Goal: Information Seeking & Learning: Learn about a topic

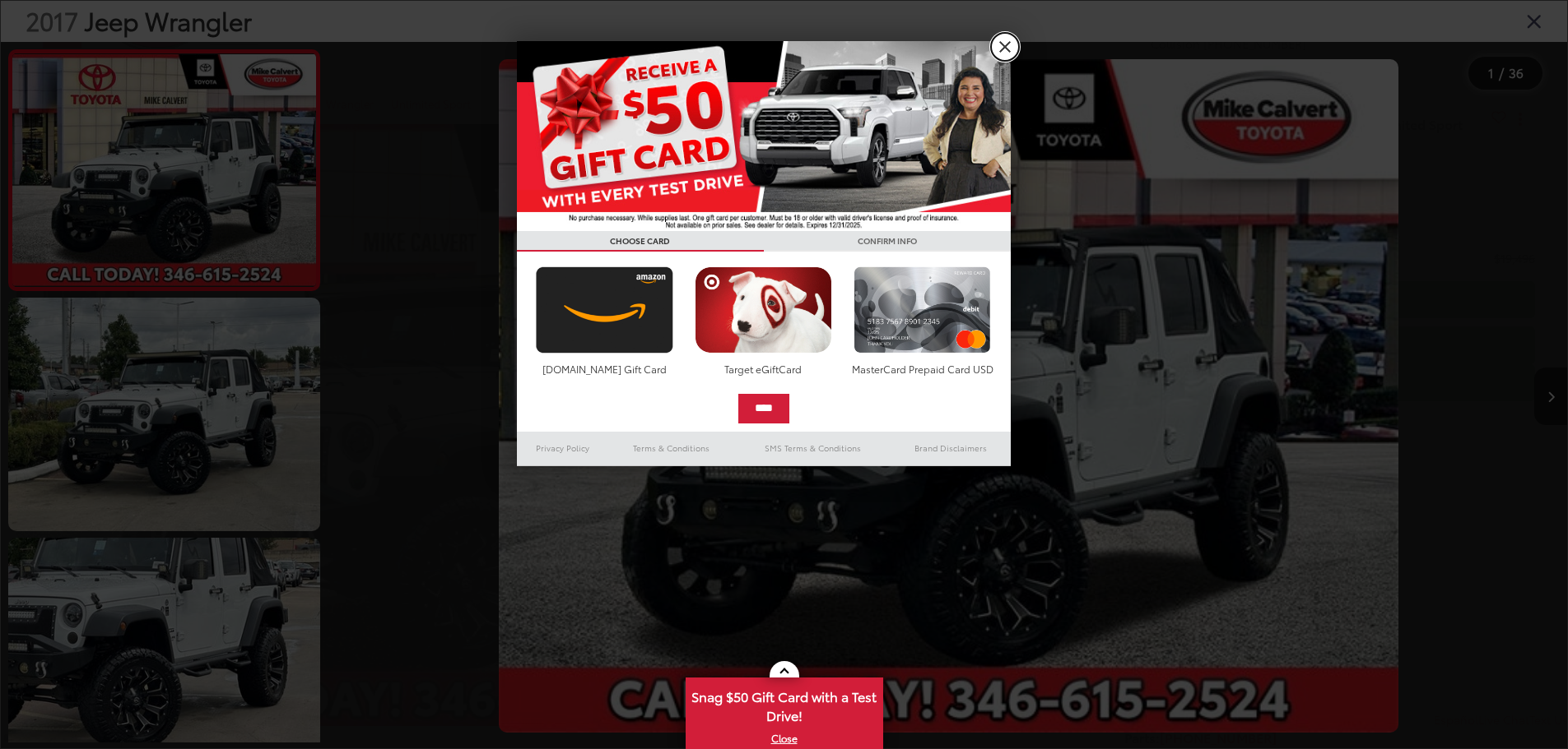
click at [1011, 44] on link "X" at bounding box center [1004, 46] width 28 height 28
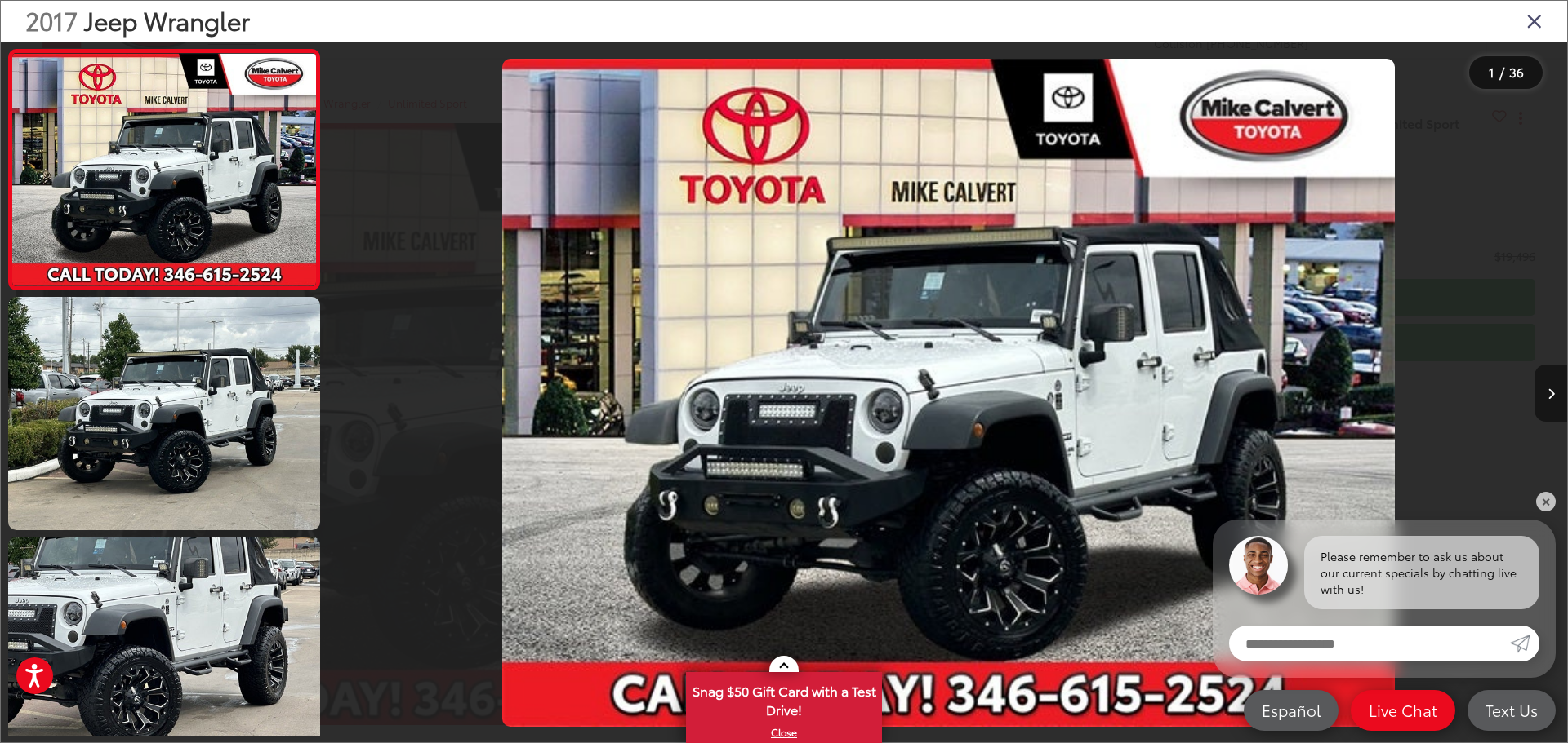
click at [1555, 391] on button "Next image" at bounding box center [1551, 393] width 32 height 57
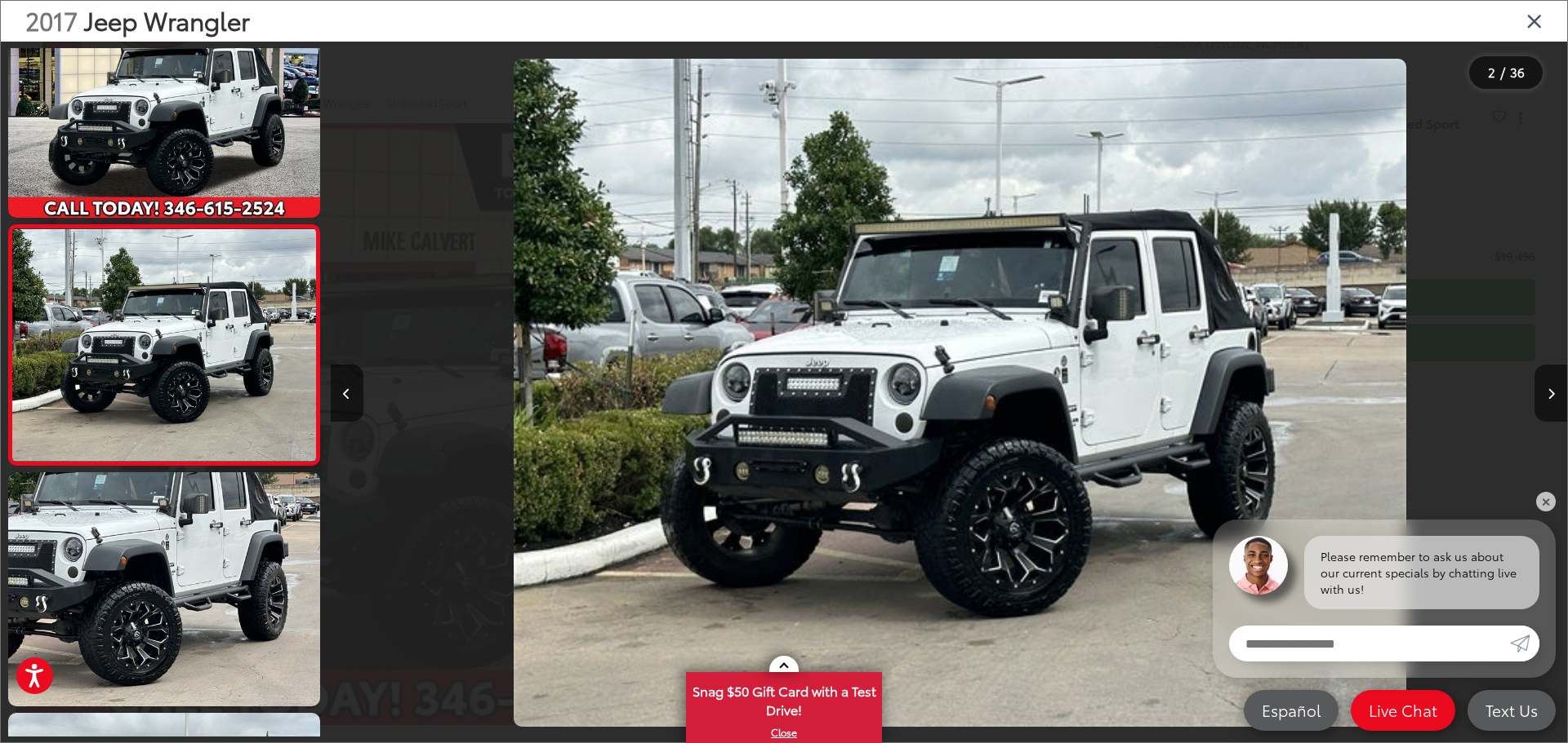
scroll to position [0, 1236]
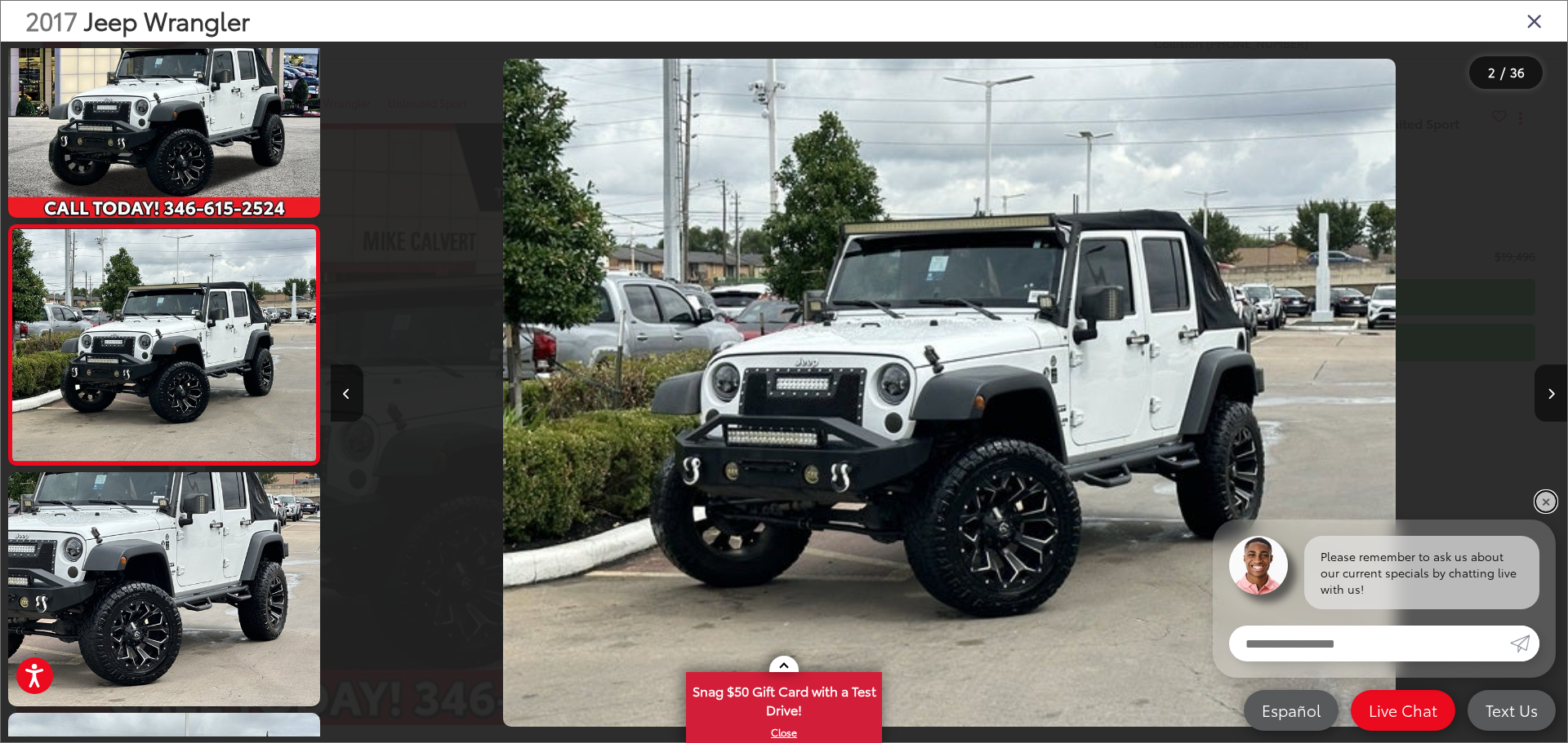
click at [1545, 499] on link "✕" at bounding box center [1545, 502] width 20 height 20
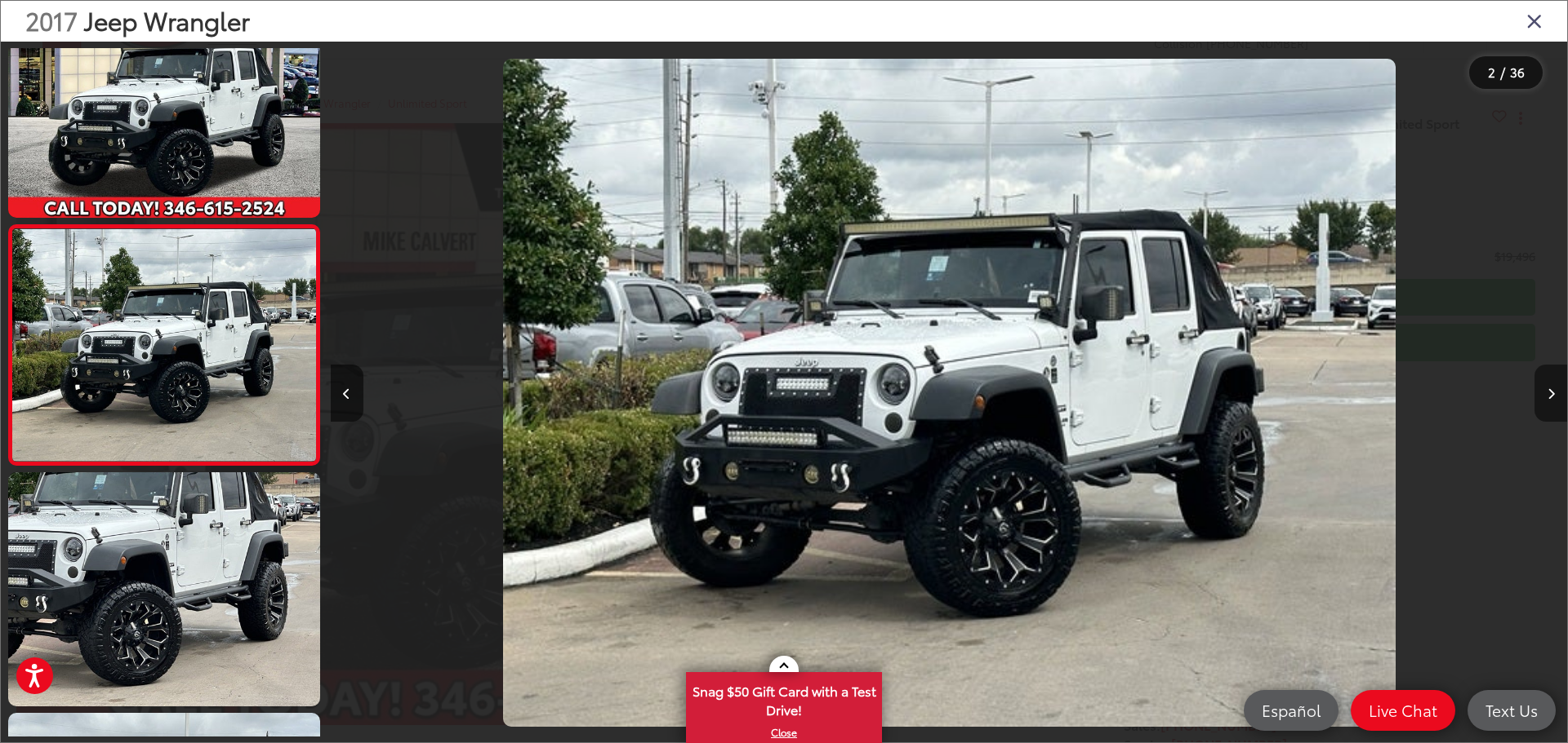
click at [1537, 382] on button "Next image" at bounding box center [1551, 393] width 32 height 57
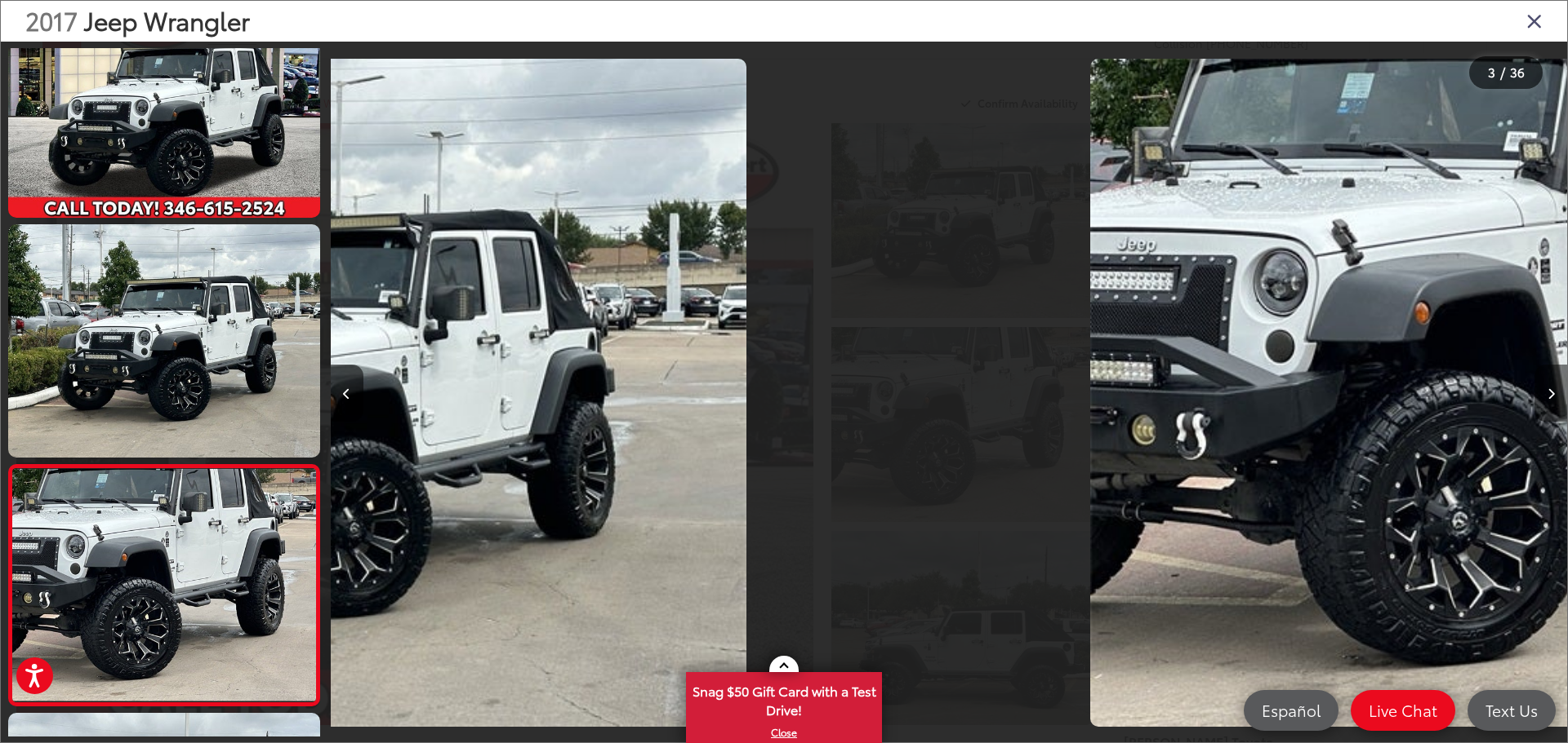
scroll to position [304, 0]
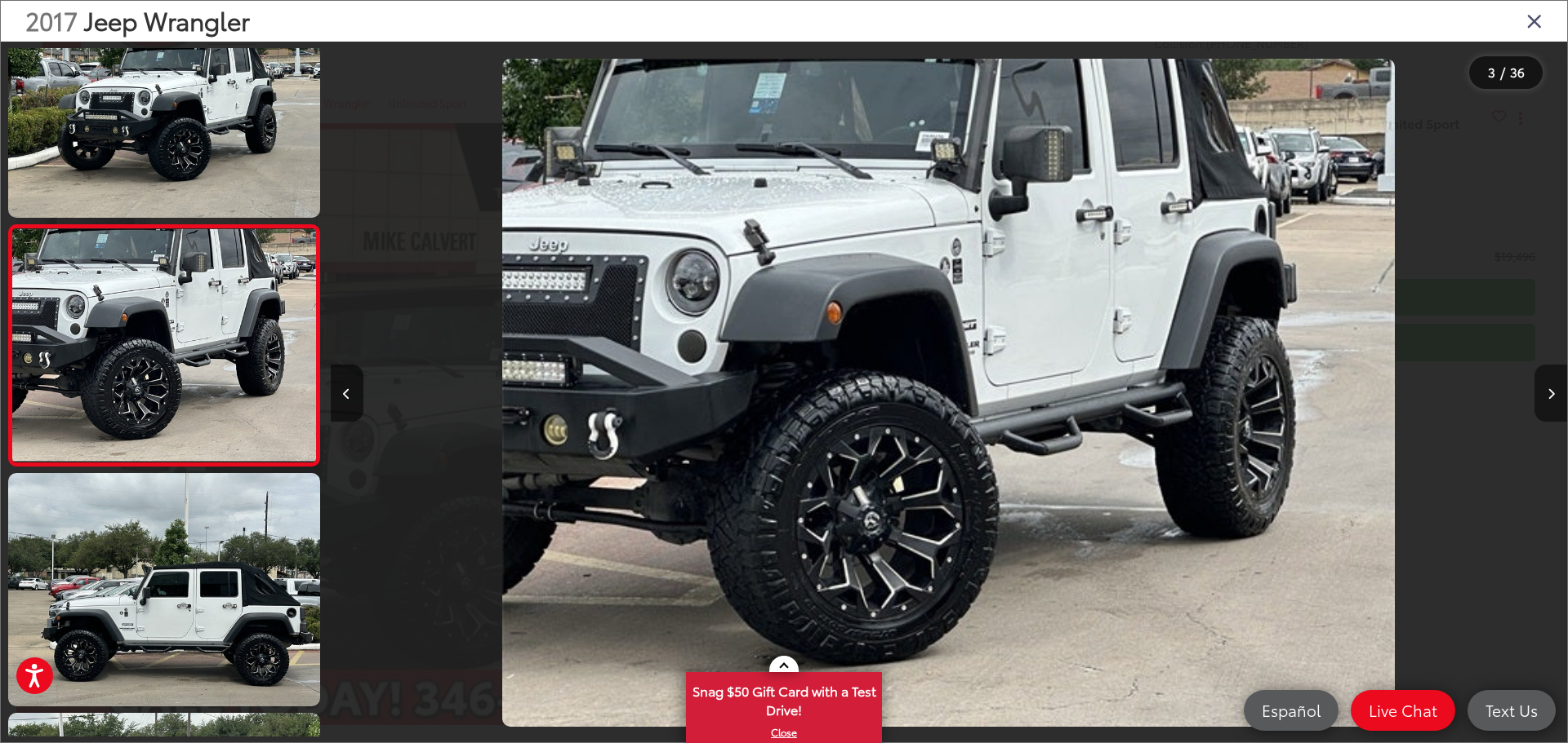
click at [1543, 381] on button "Next image" at bounding box center [1551, 393] width 32 height 57
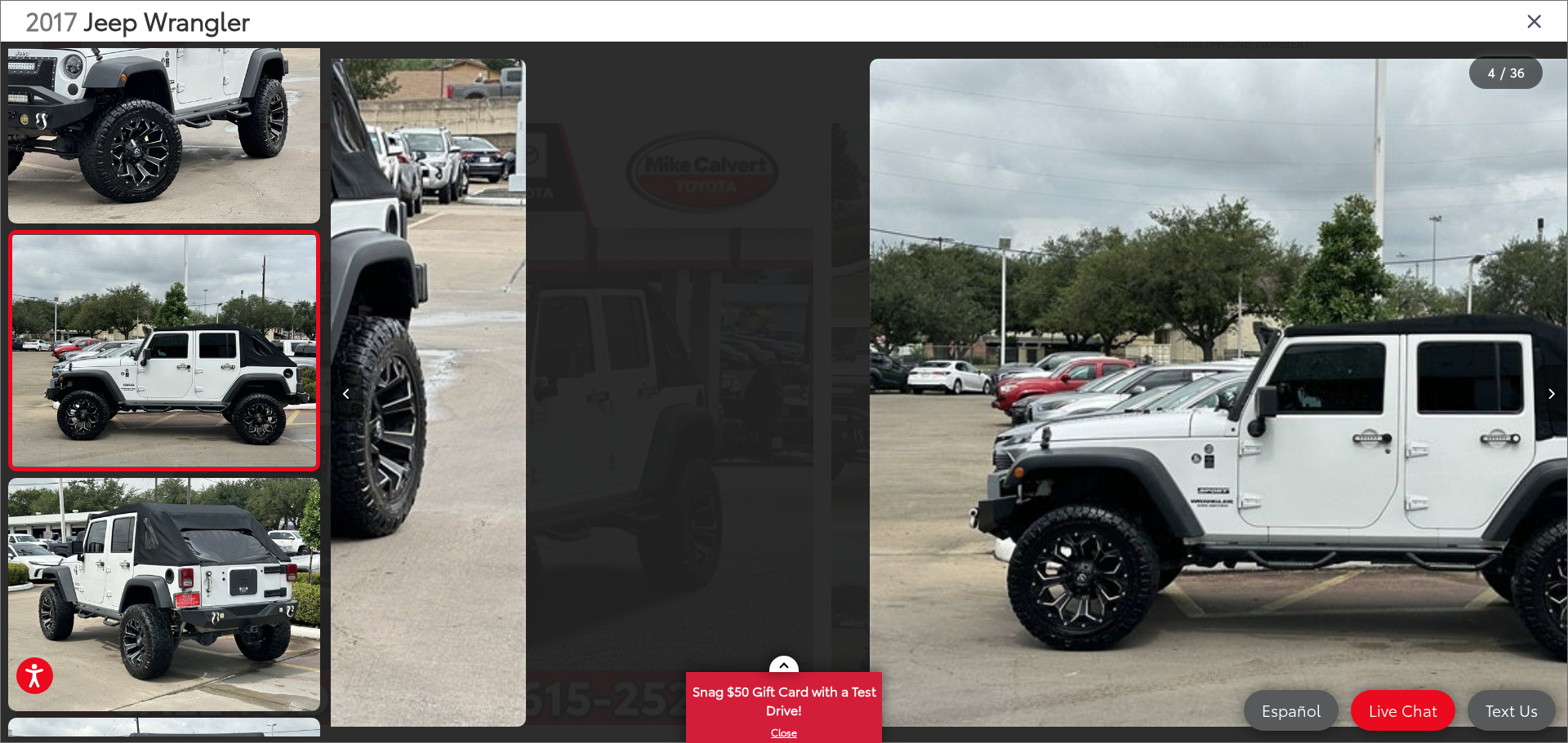
scroll to position [546, 0]
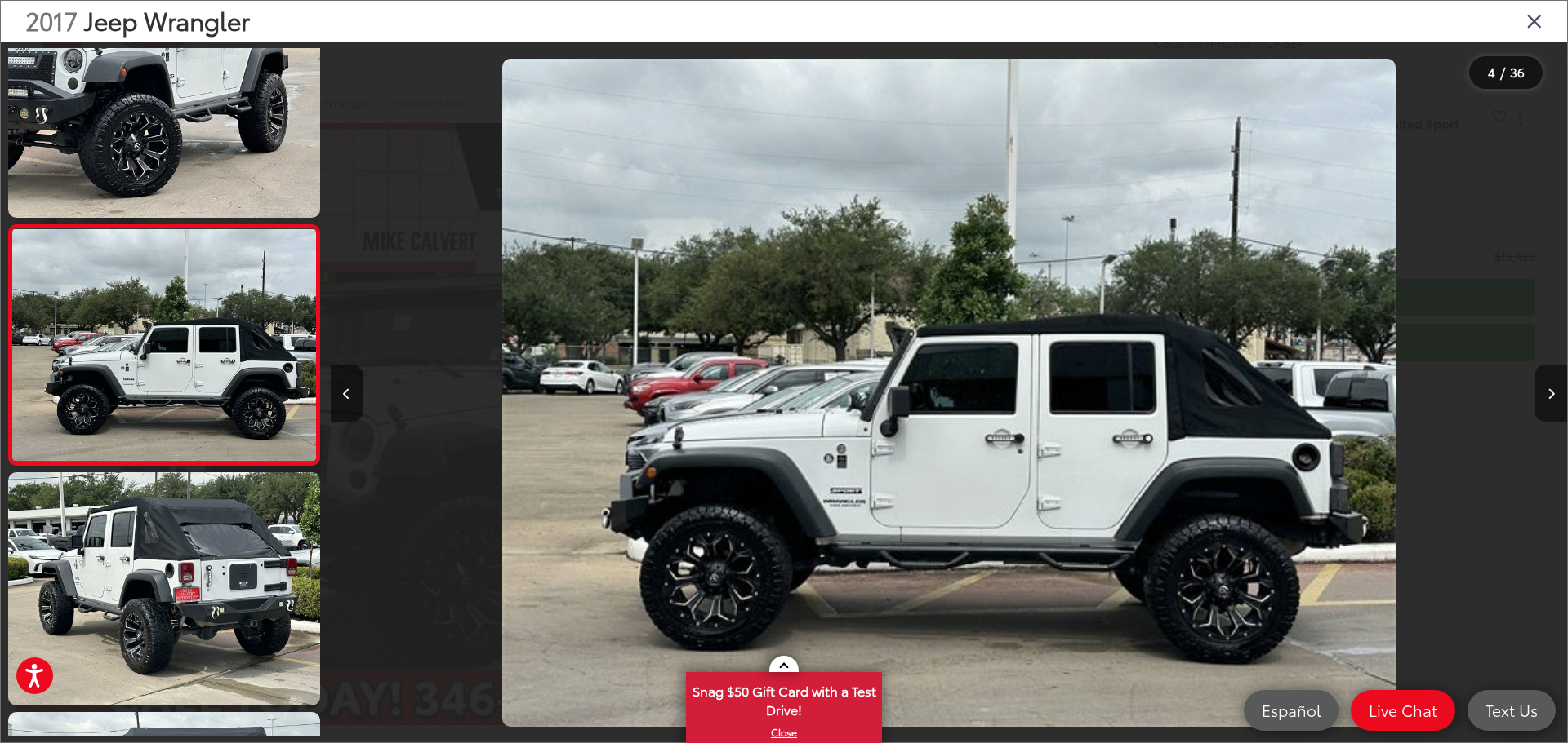
click at [1543, 381] on button "Next image" at bounding box center [1551, 393] width 32 height 57
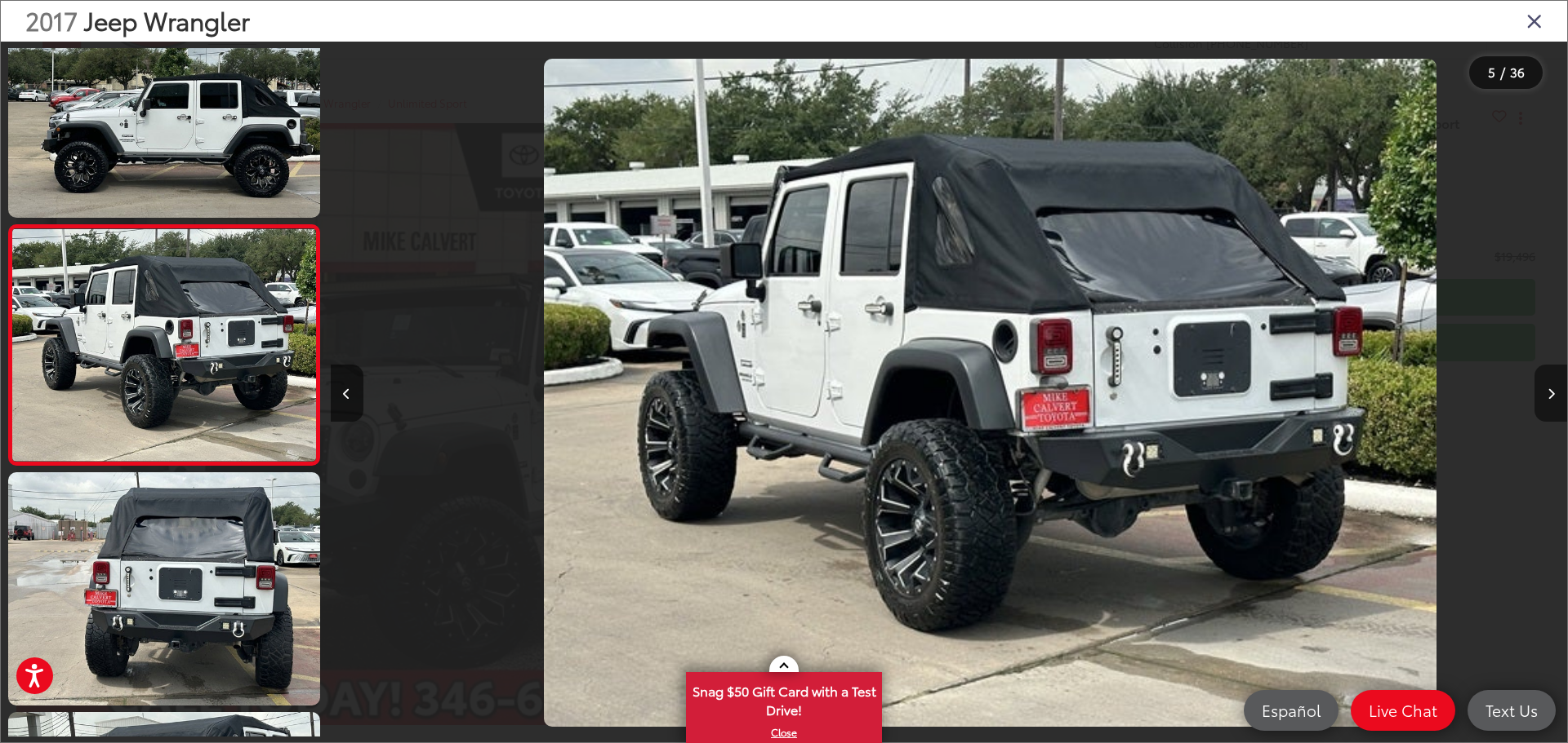
scroll to position [0, 4946]
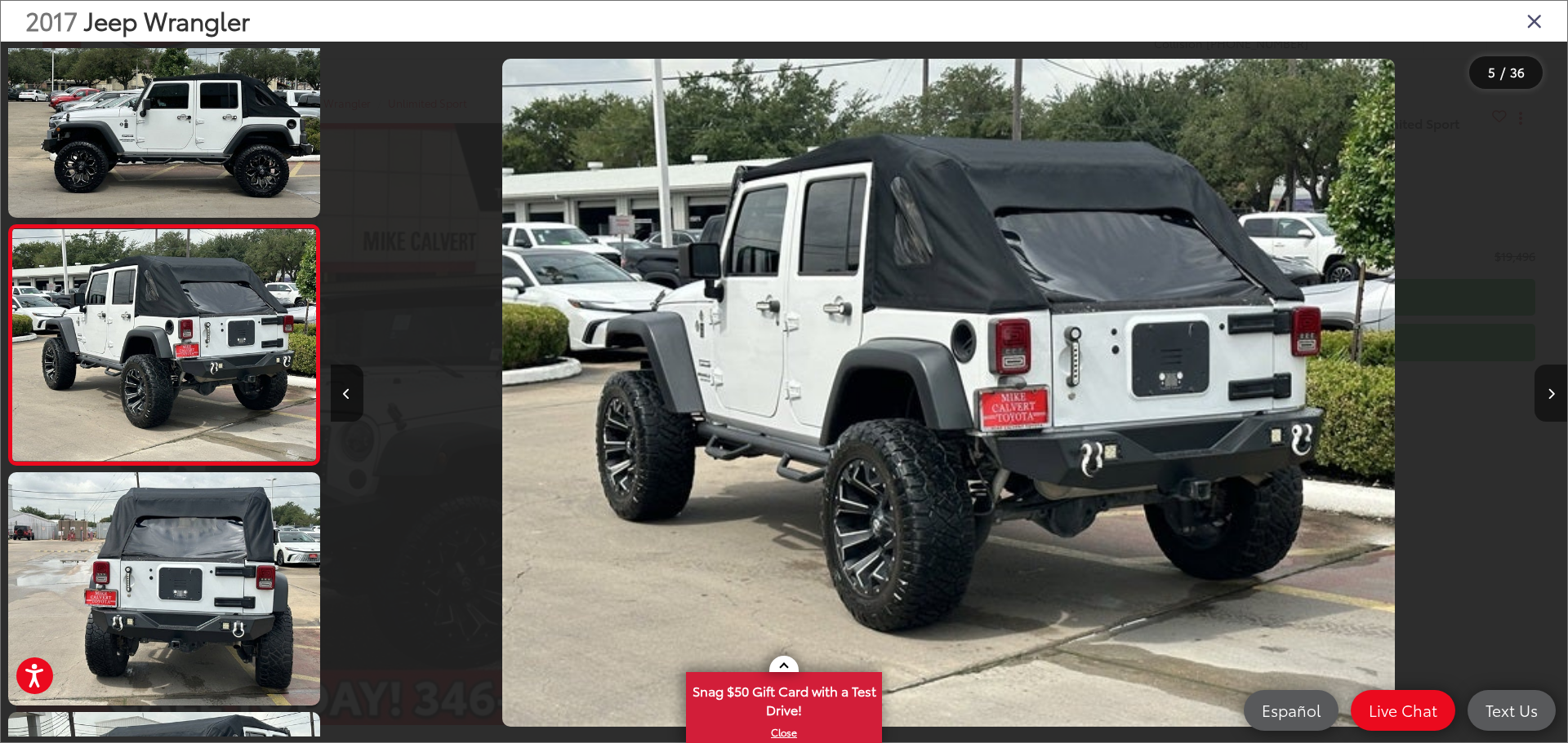
click at [1543, 381] on button "Next image" at bounding box center [1551, 393] width 32 height 57
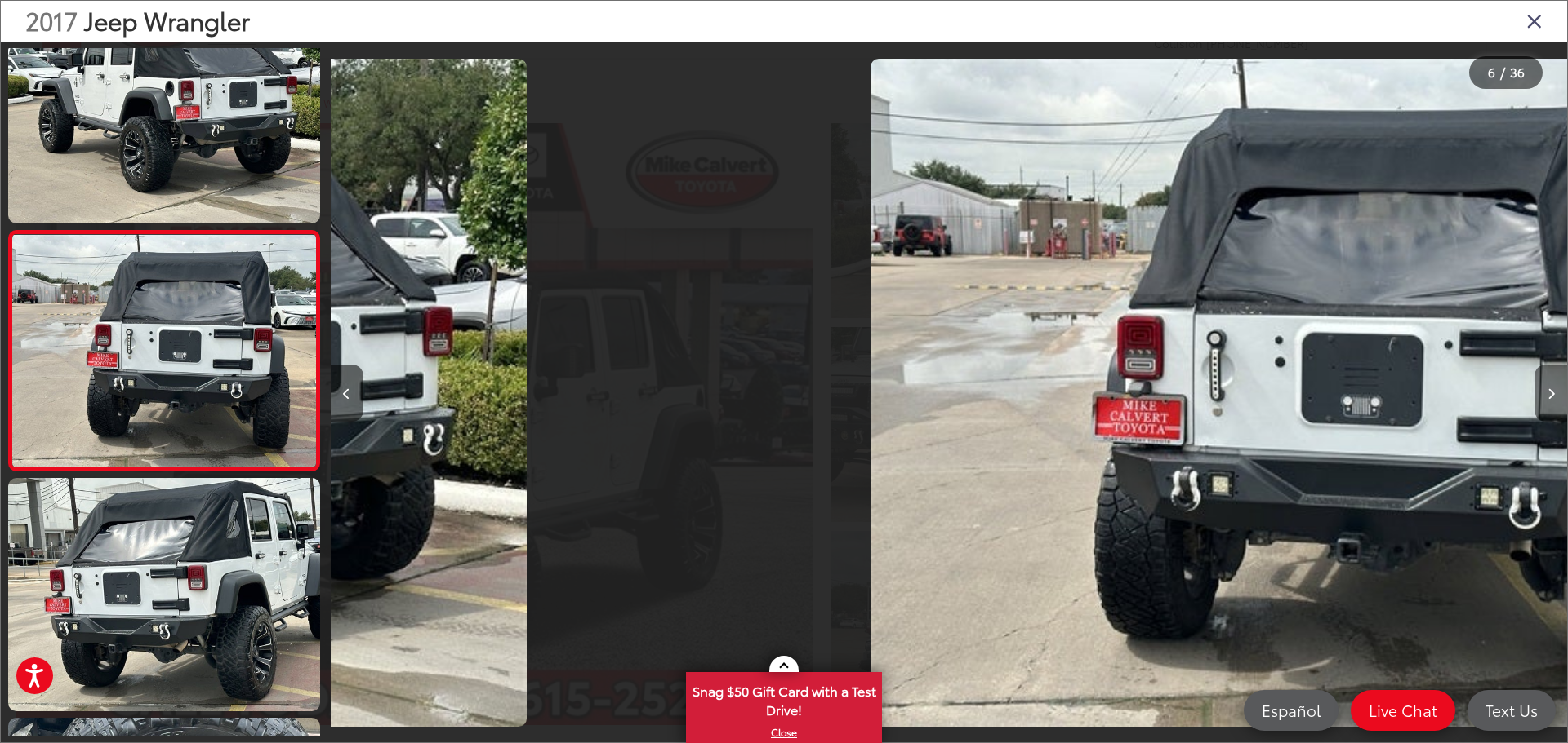
scroll to position [1025, 0]
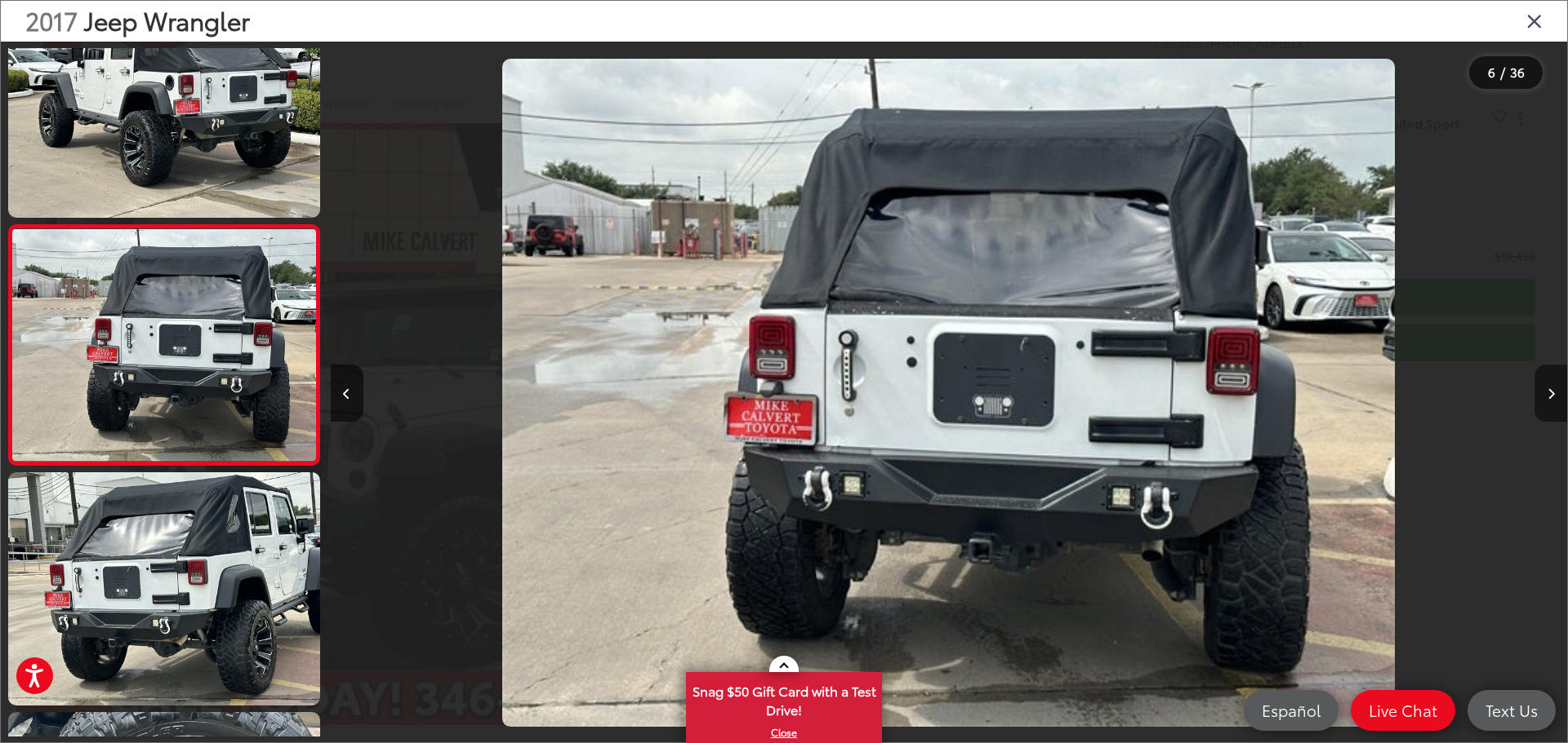
click at [1543, 381] on button "Next image" at bounding box center [1551, 393] width 32 height 57
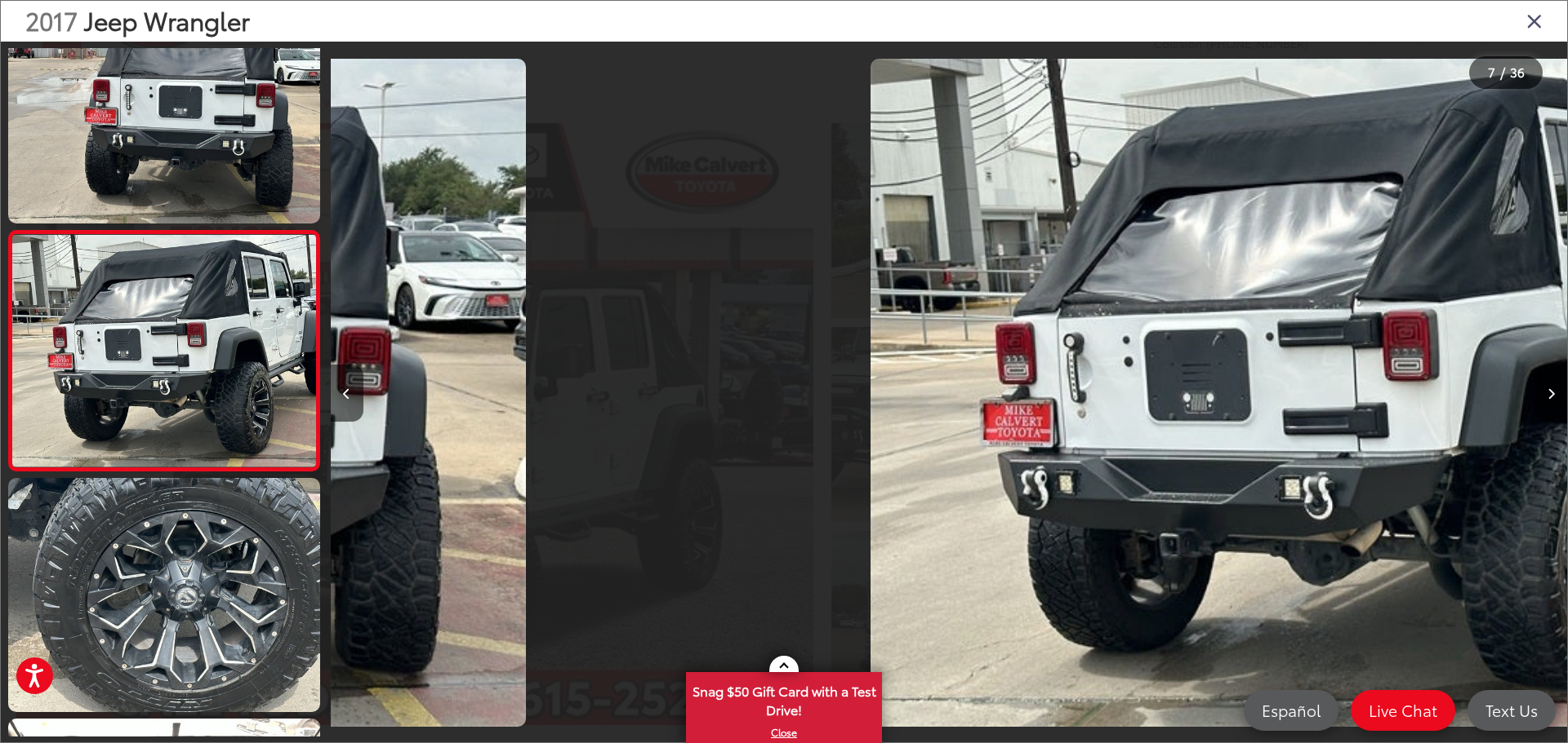
scroll to position [1265, 0]
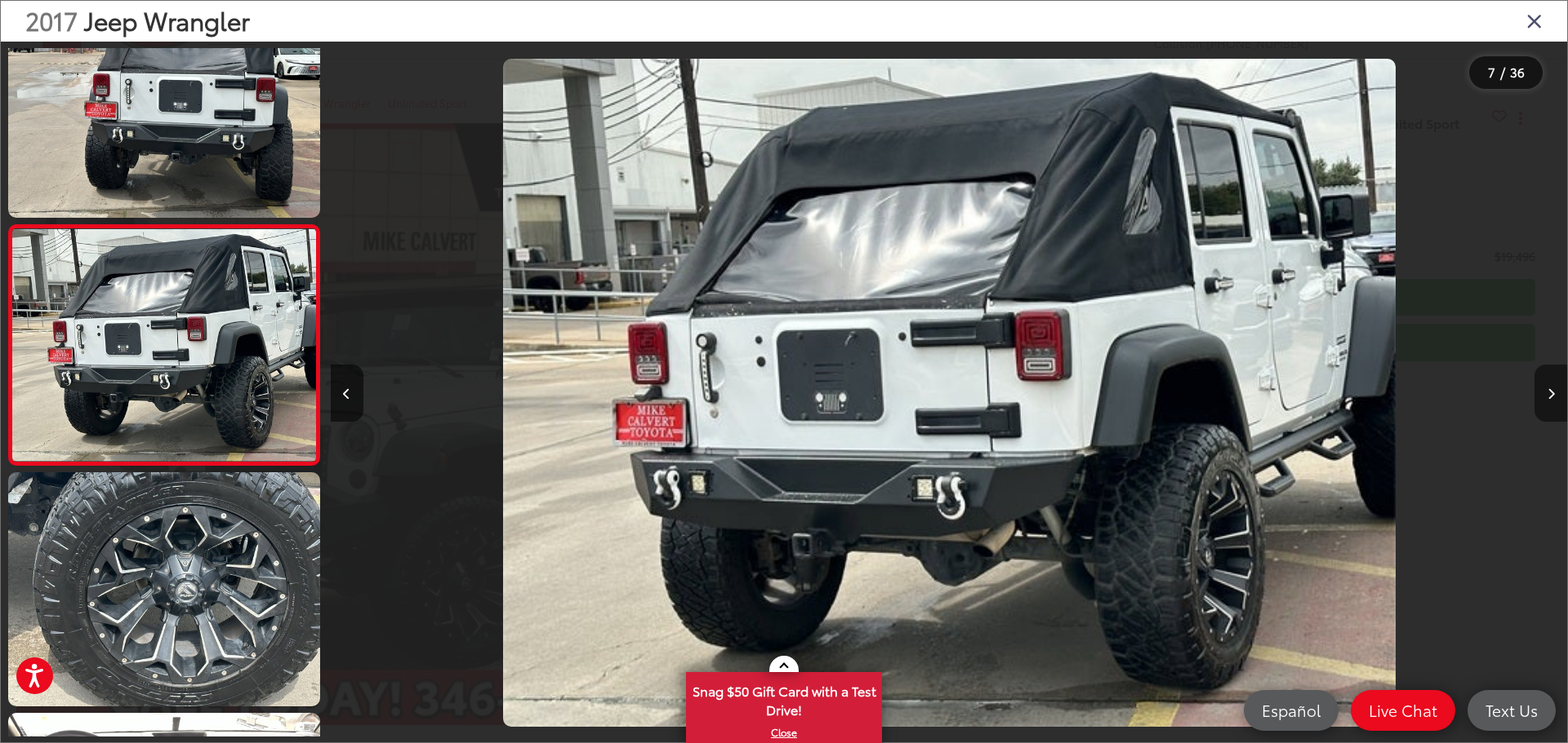
click at [1543, 381] on button "Next image" at bounding box center [1551, 393] width 32 height 57
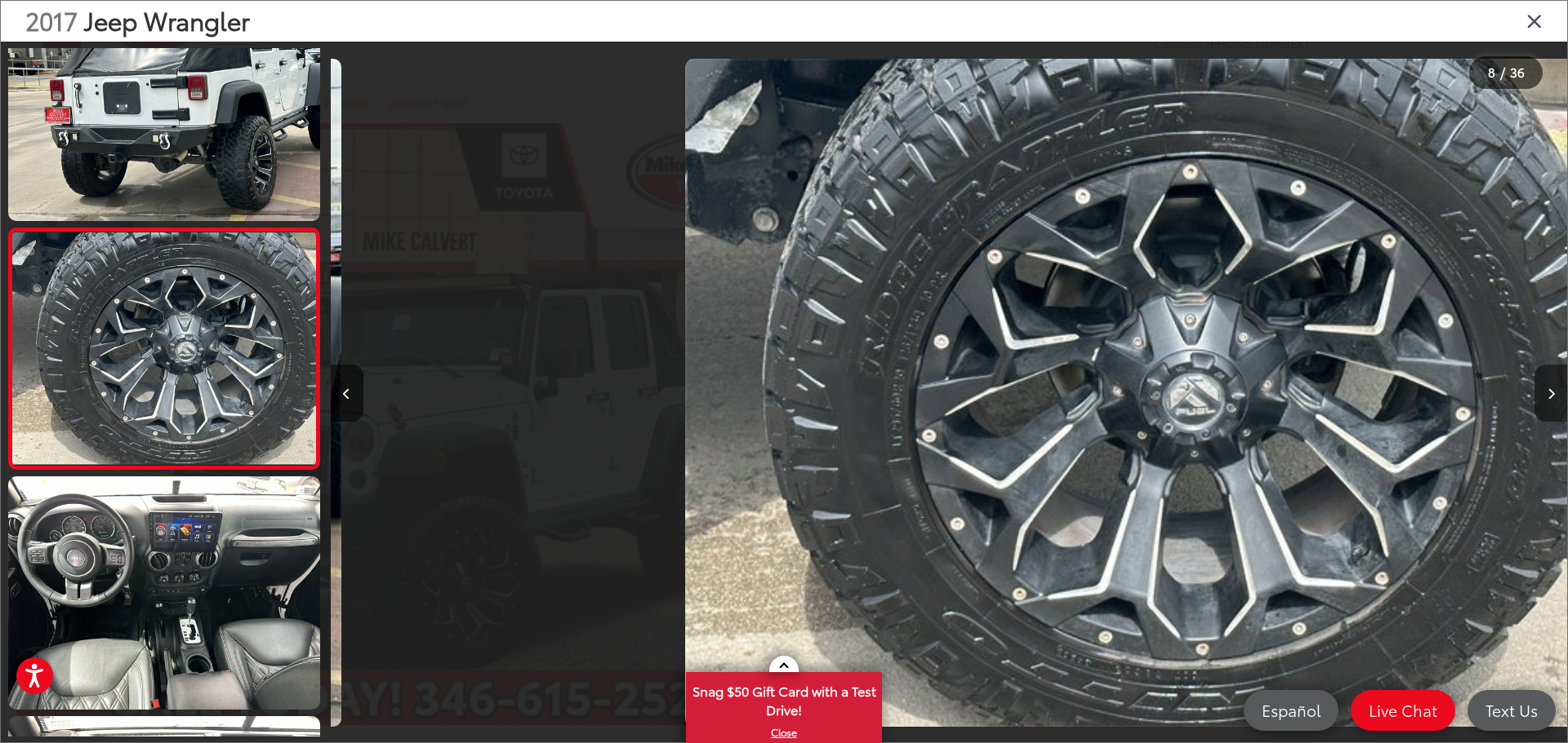
scroll to position [1505, 0]
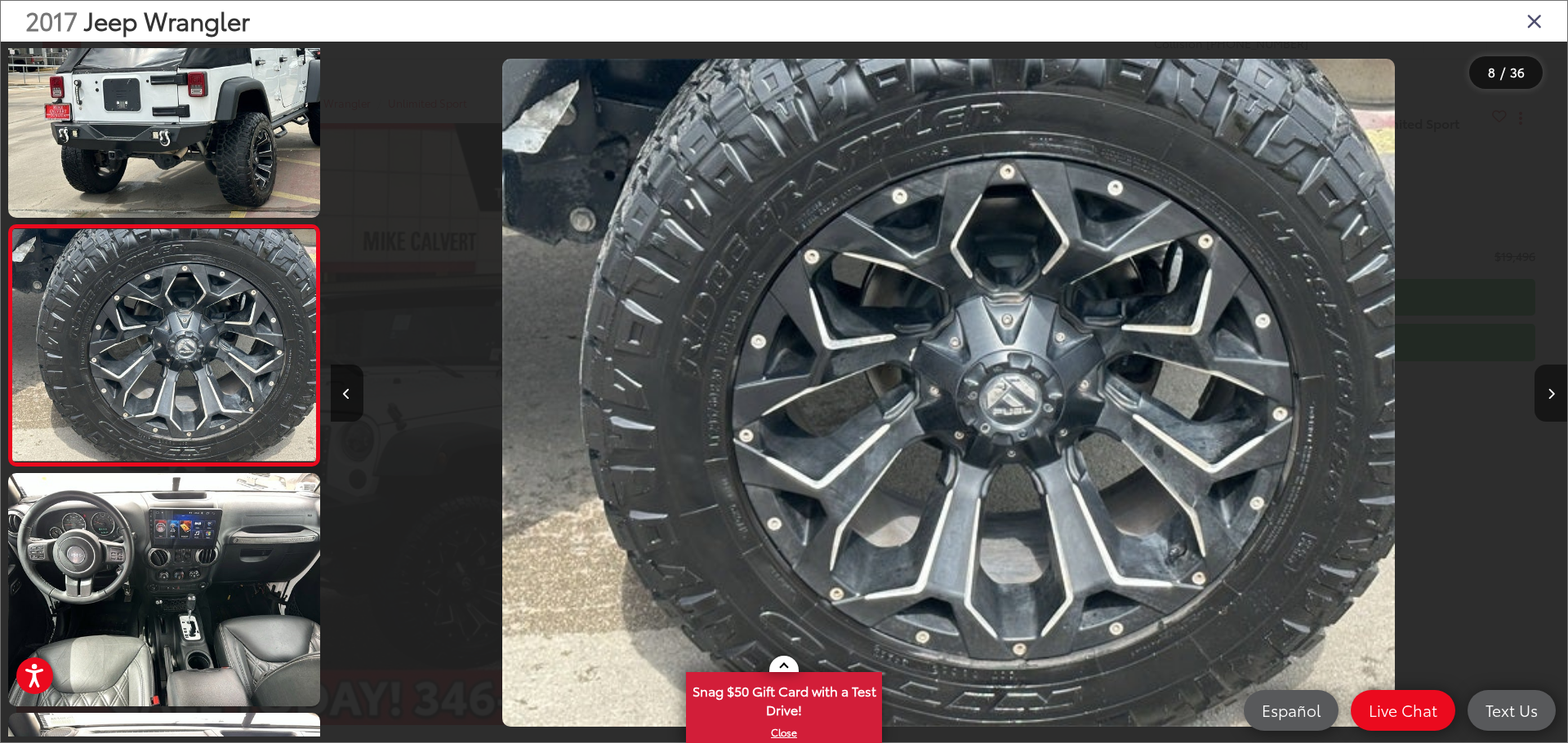
click at [1543, 381] on button "Next image" at bounding box center [1551, 393] width 32 height 57
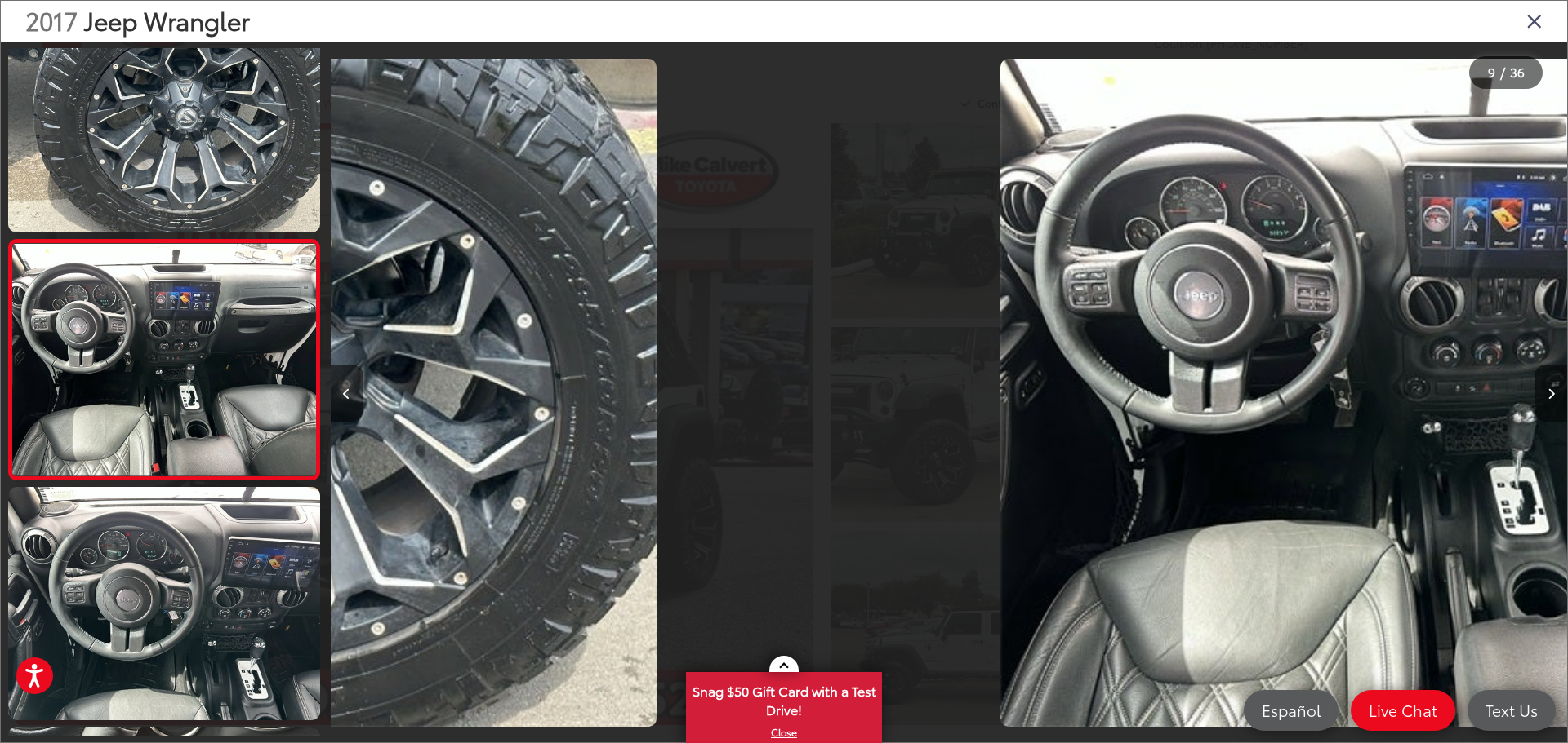
scroll to position [1745, 0]
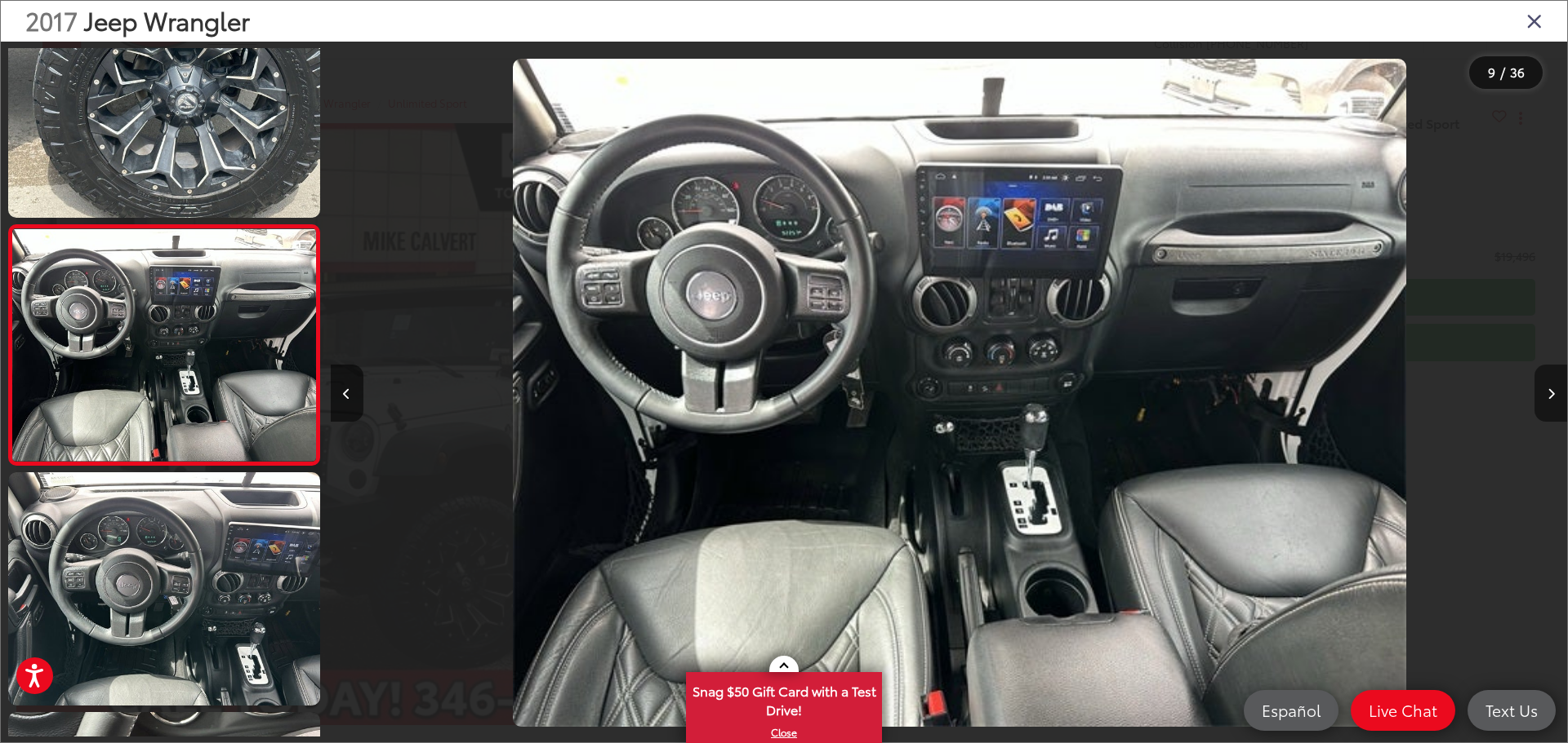
click at [1543, 381] on button "Next image" at bounding box center [1551, 393] width 32 height 57
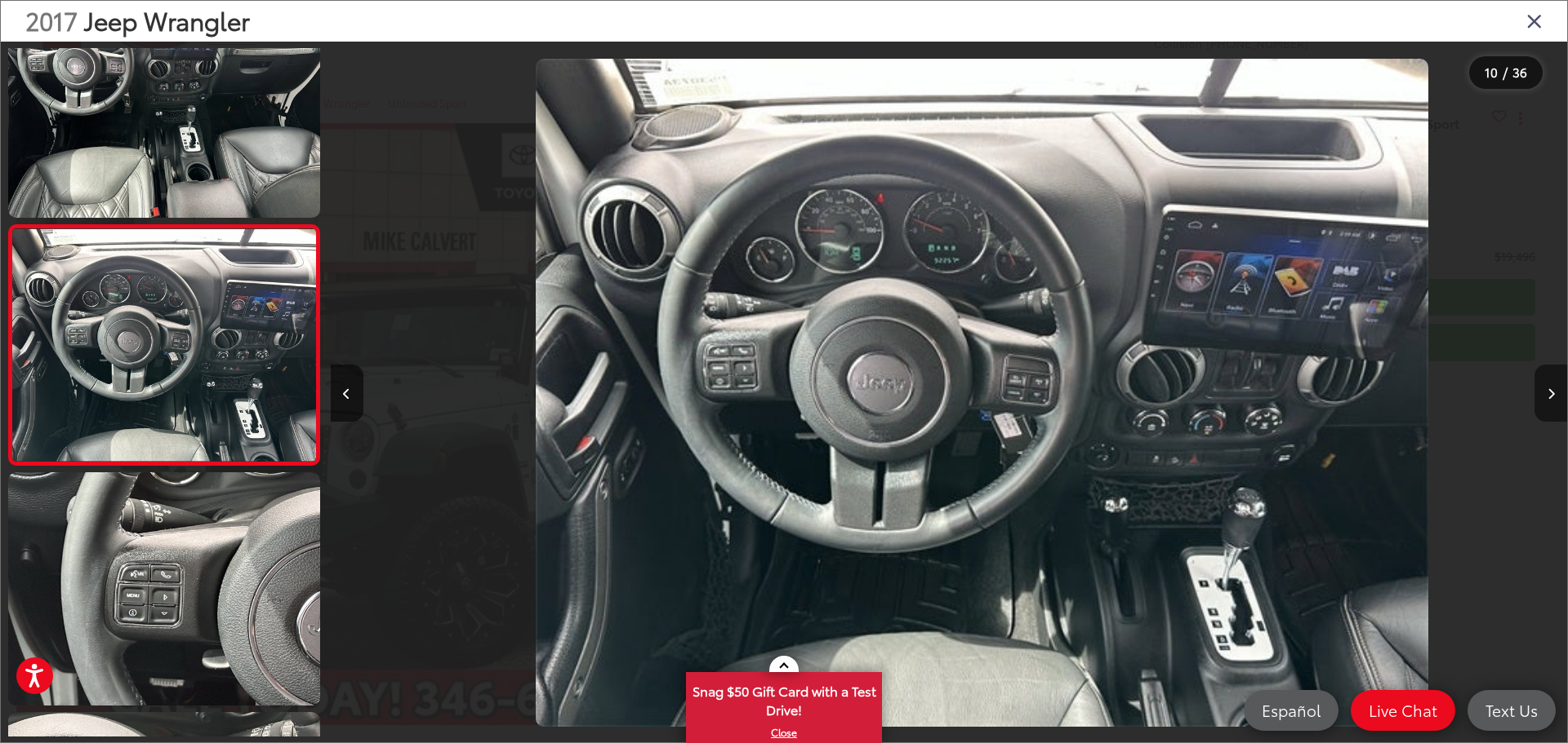
scroll to position [0, 11129]
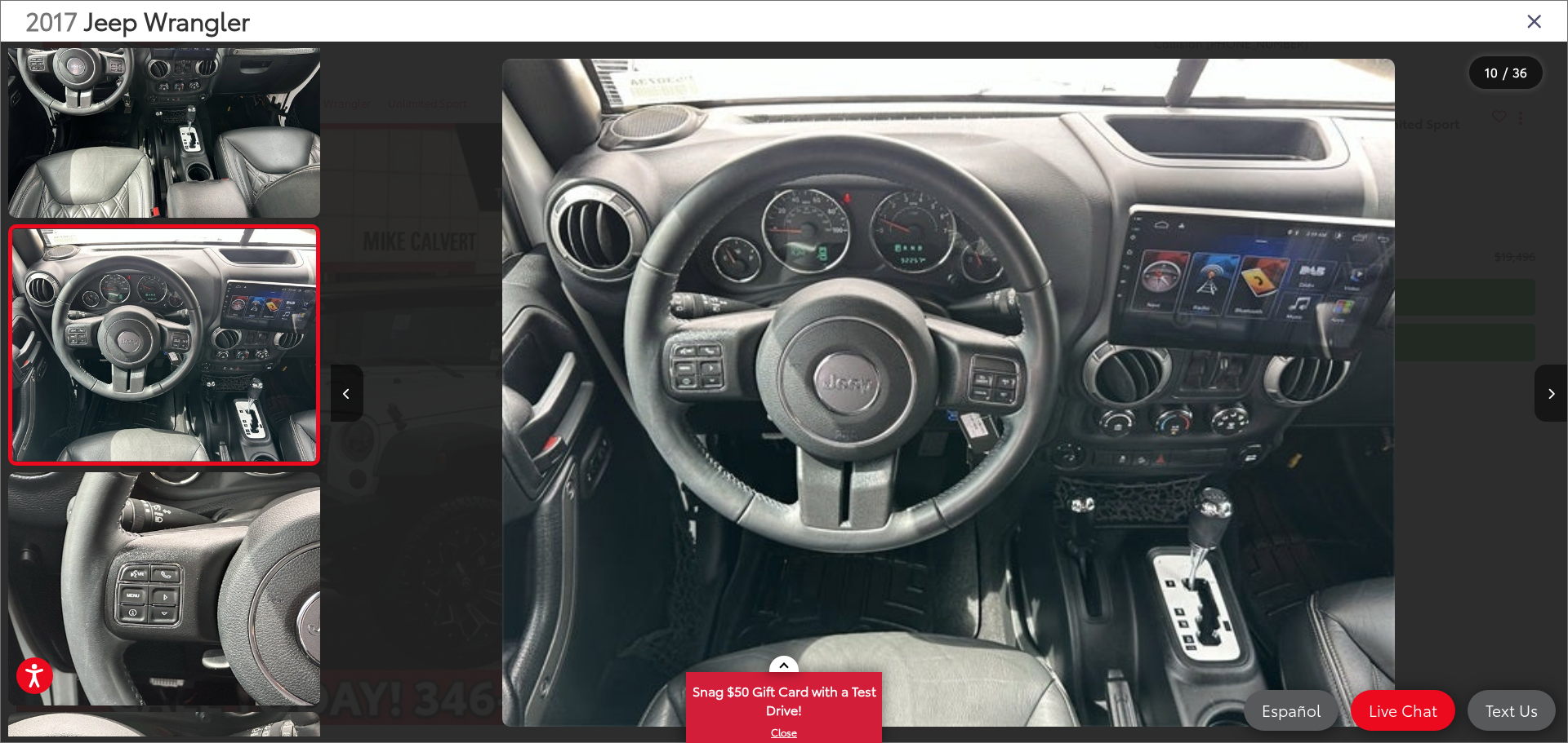
click at [1543, 381] on button "Next image" at bounding box center [1551, 393] width 32 height 57
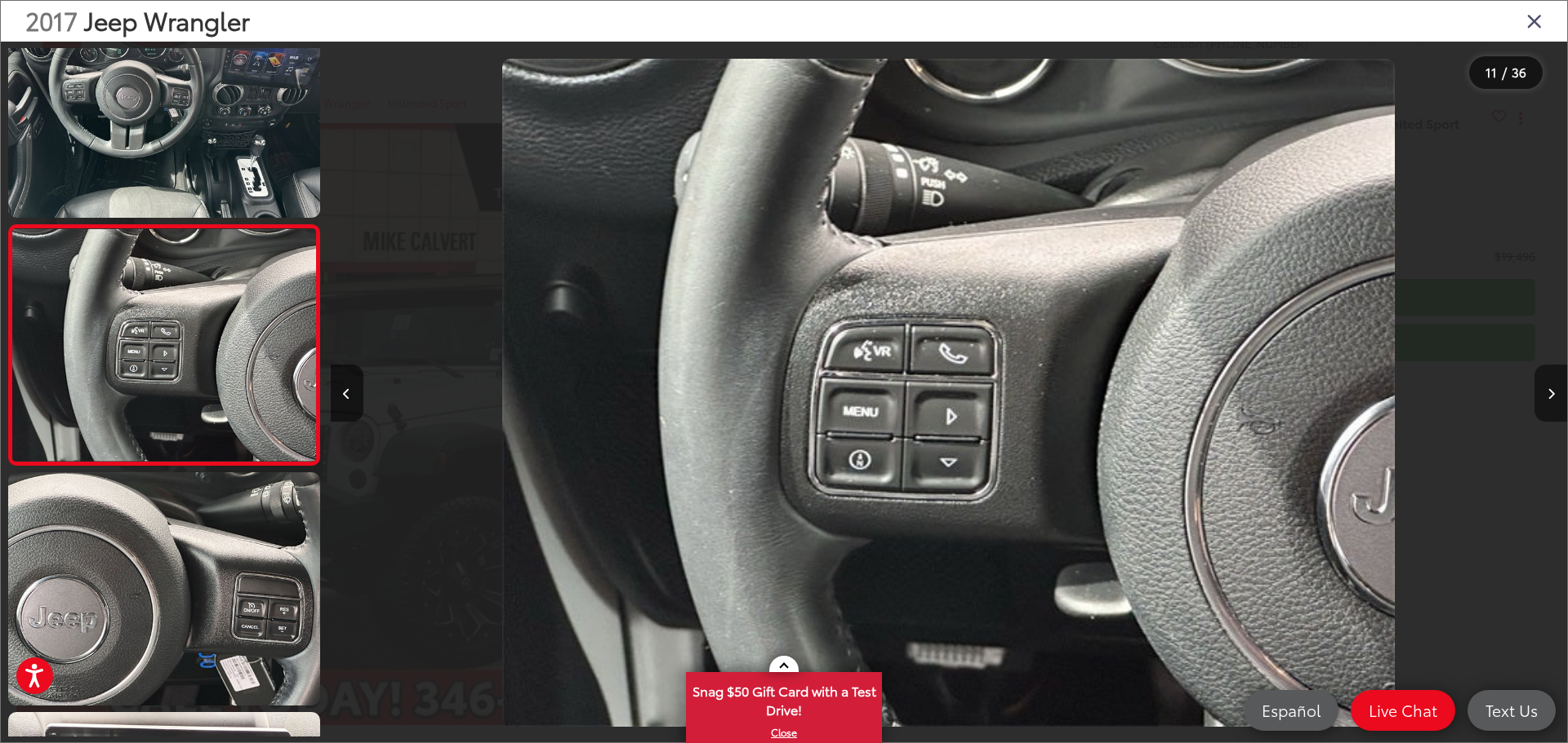
click at [1543, 381] on button "Next image" at bounding box center [1551, 393] width 32 height 57
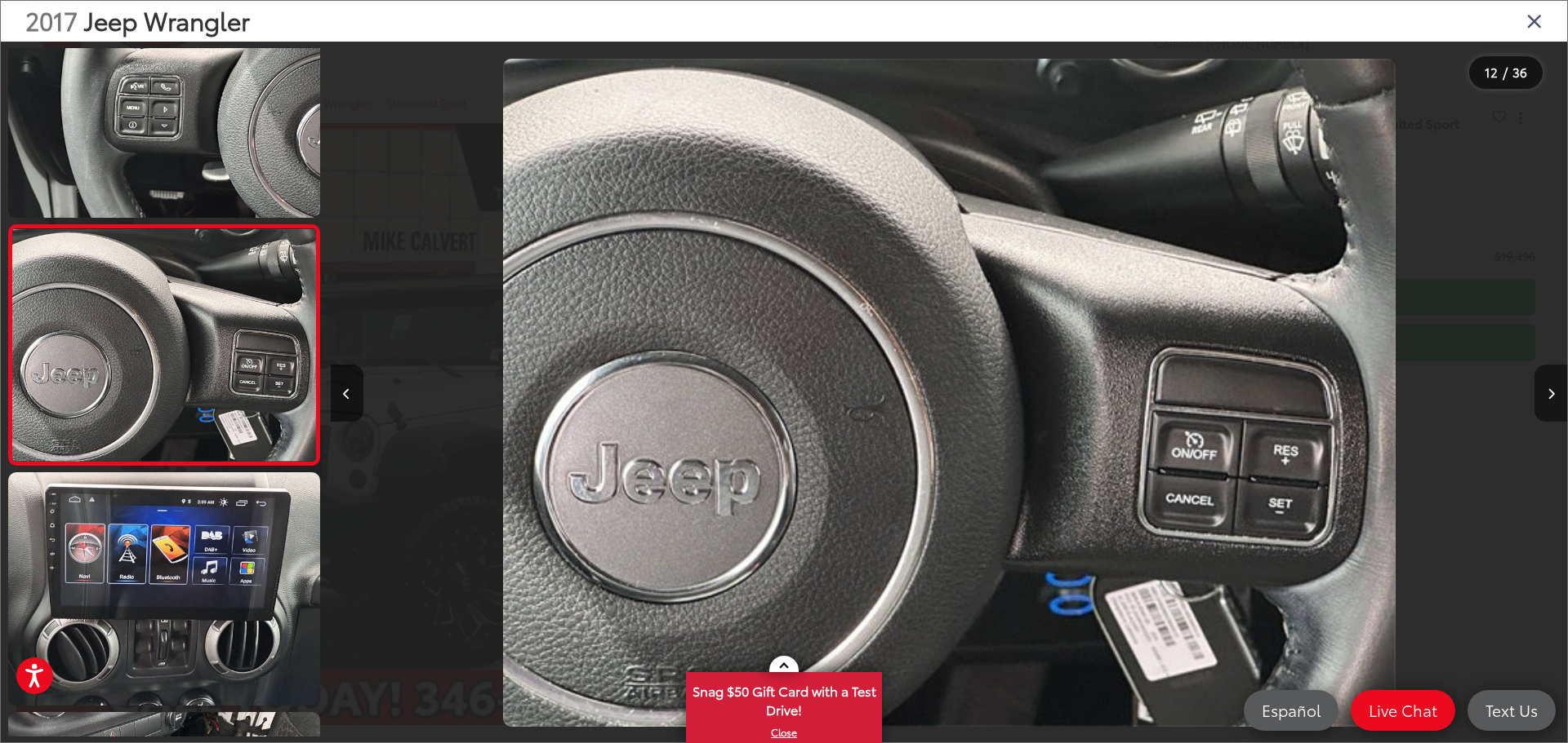
click at [1543, 381] on button "Next image" at bounding box center [1551, 393] width 32 height 57
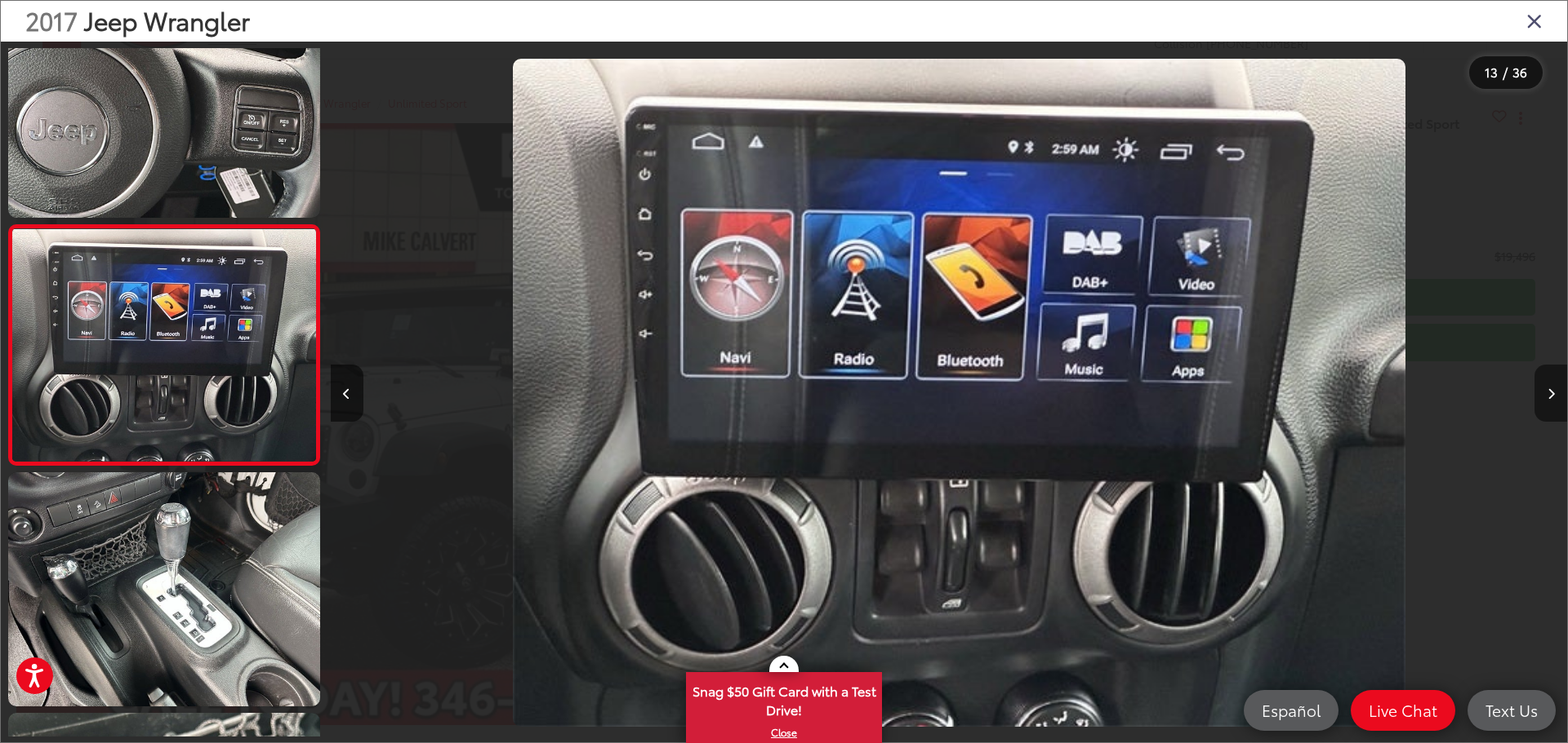
click at [1543, 381] on button "Next image" at bounding box center [1551, 393] width 32 height 57
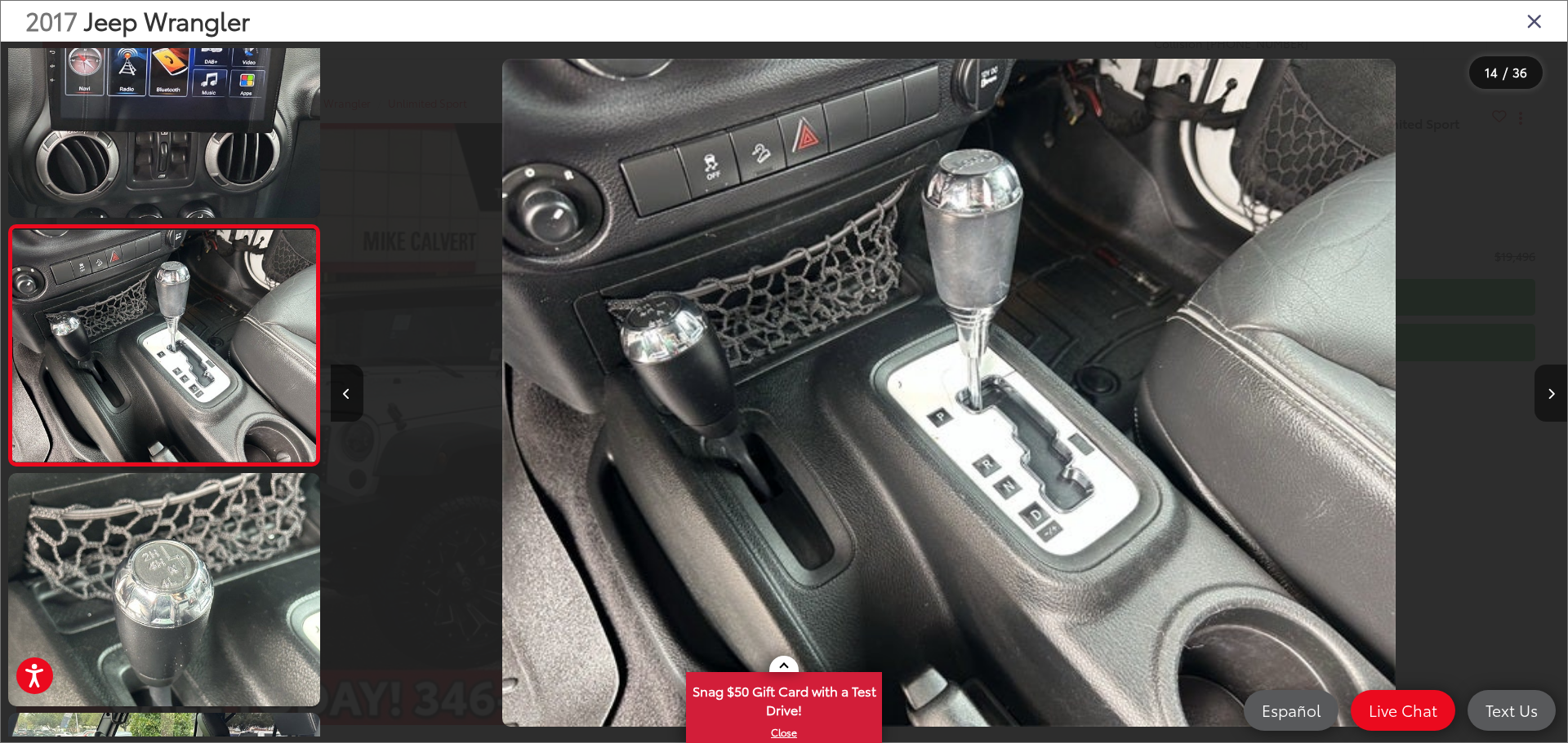
click at [1543, 381] on button "Next image" at bounding box center [1551, 393] width 32 height 57
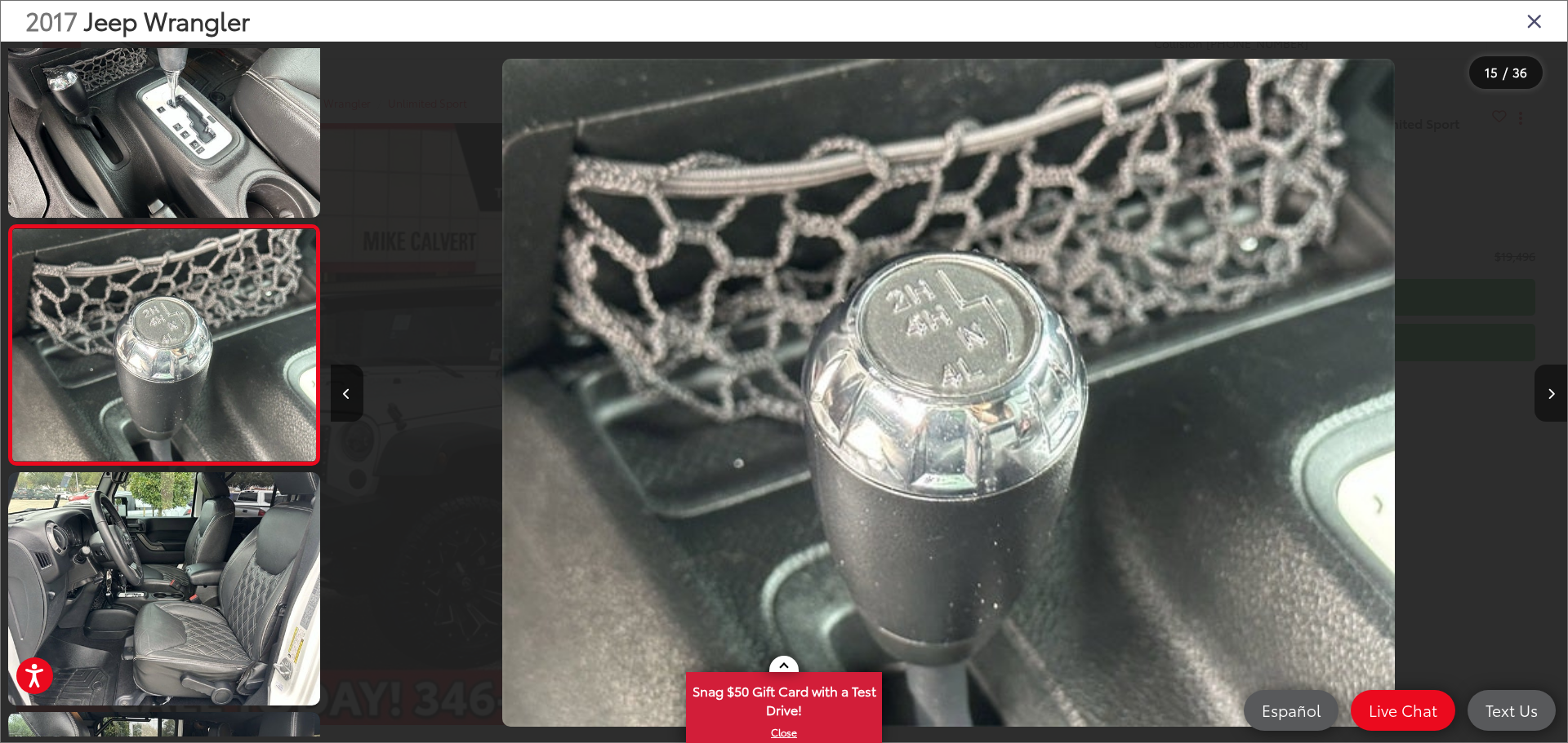
click at [1543, 381] on button "Next image" at bounding box center [1551, 393] width 32 height 57
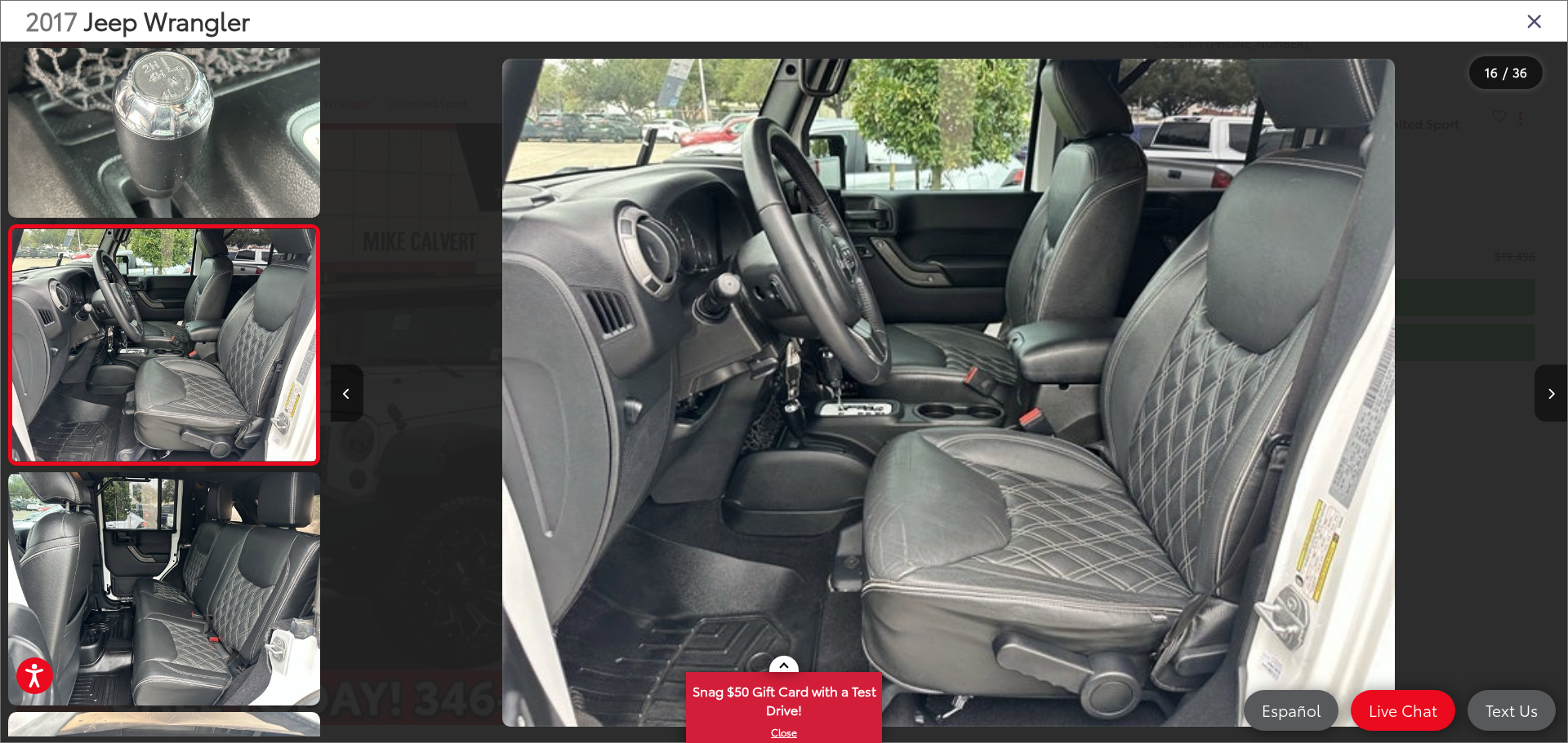
click at [1543, 381] on button "Next image" at bounding box center [1551, 393] width 32 height 57
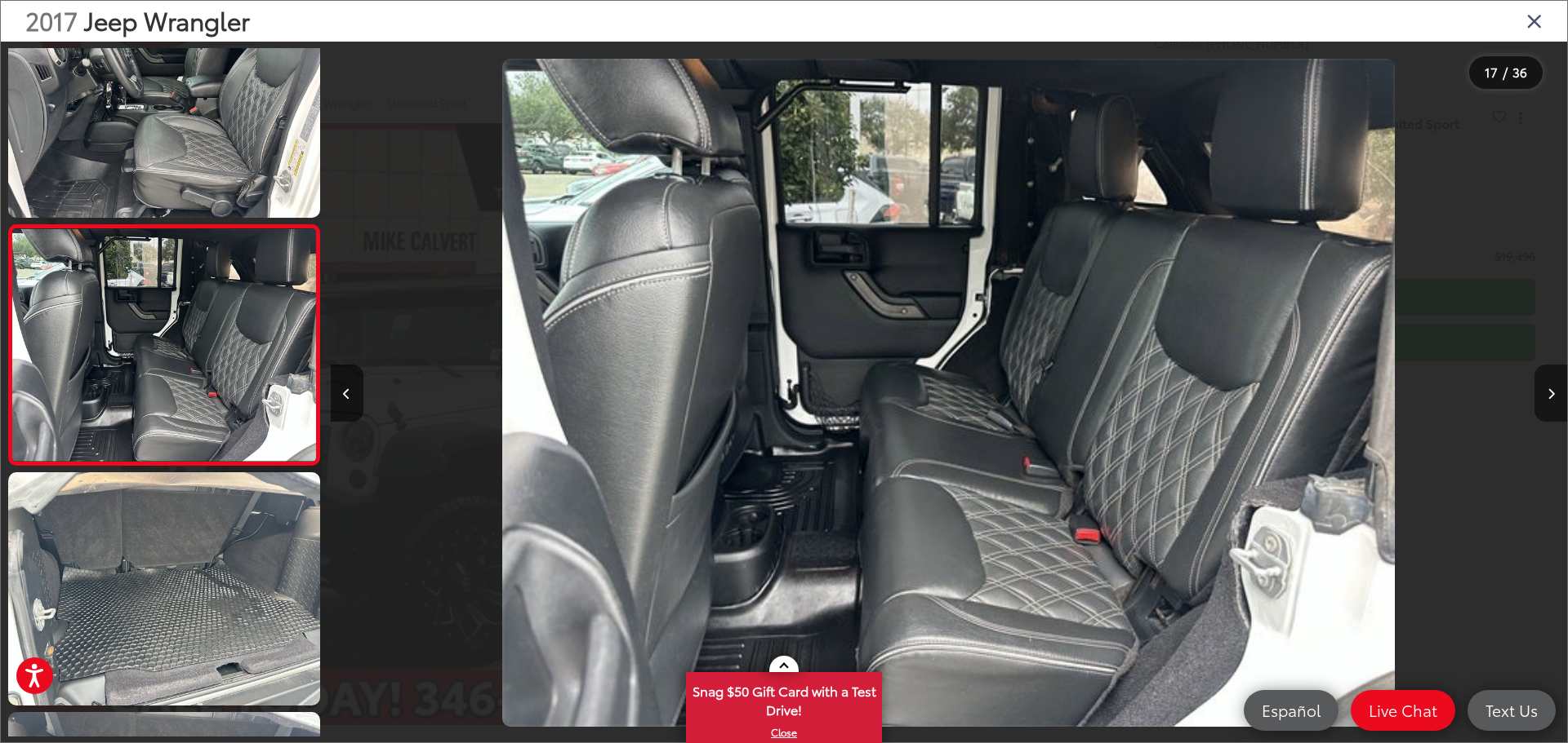
click at [1543, 381] on button "Next image" at bounding box center [1551, 393] width 32 height 57
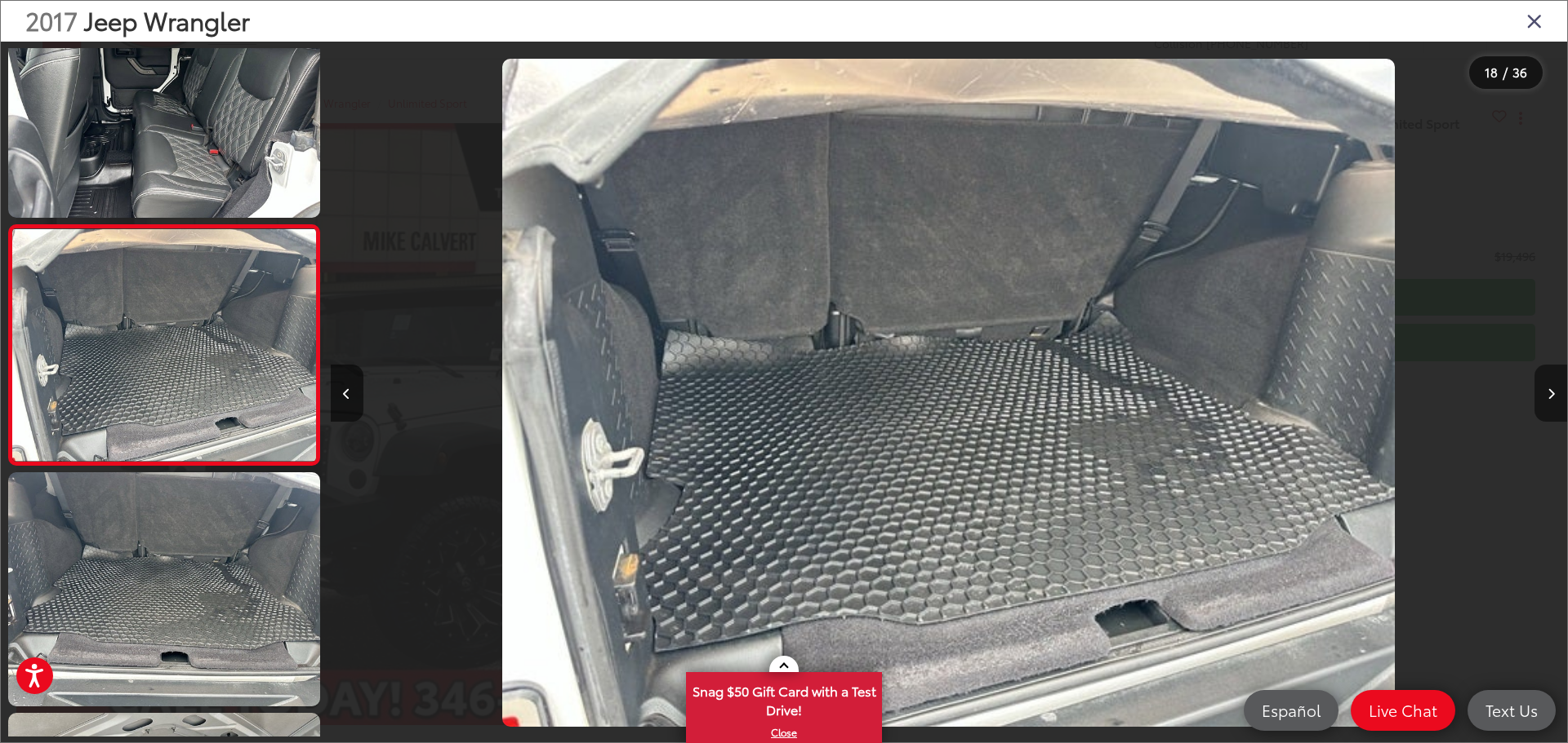
click at [1543, 381] on button "Next image" at bounding box center [1551, 393] width 32 height 57
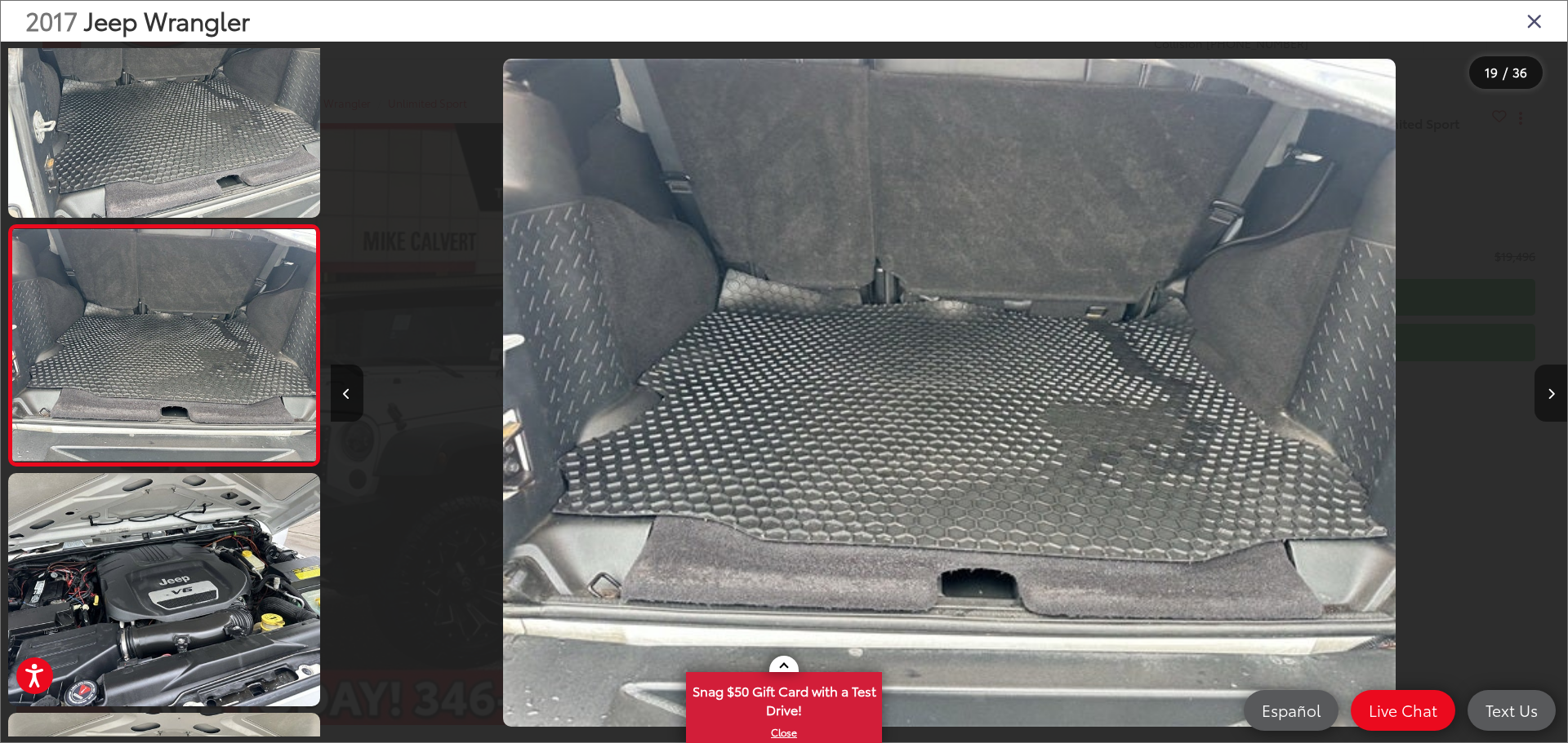
click at [1543, 381] on button "Next image" at bounding box center [1551, 393] width 32 height 57
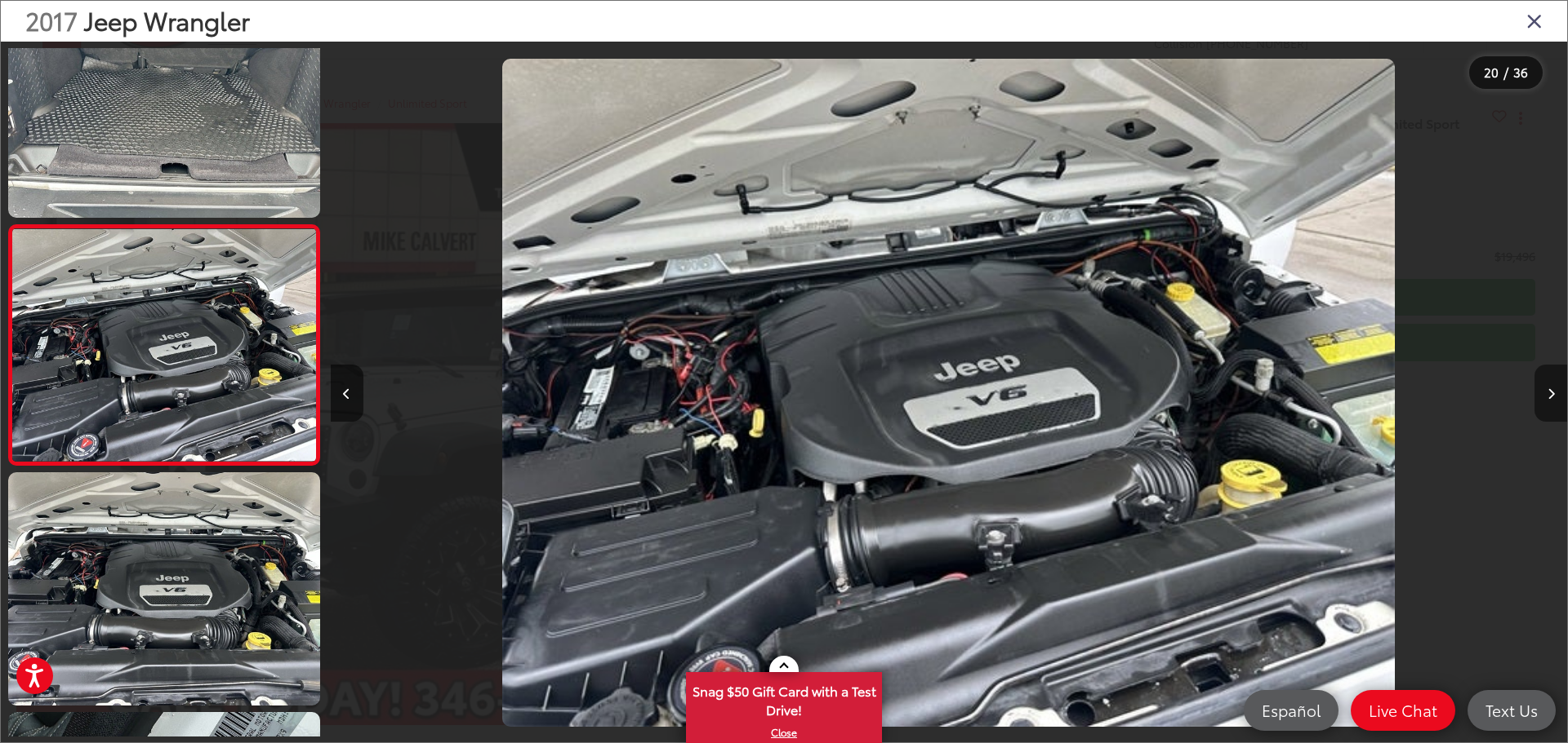
click at [1543, 381] on button "Next image" at bounding box center [1551, 393] width 32 height 57
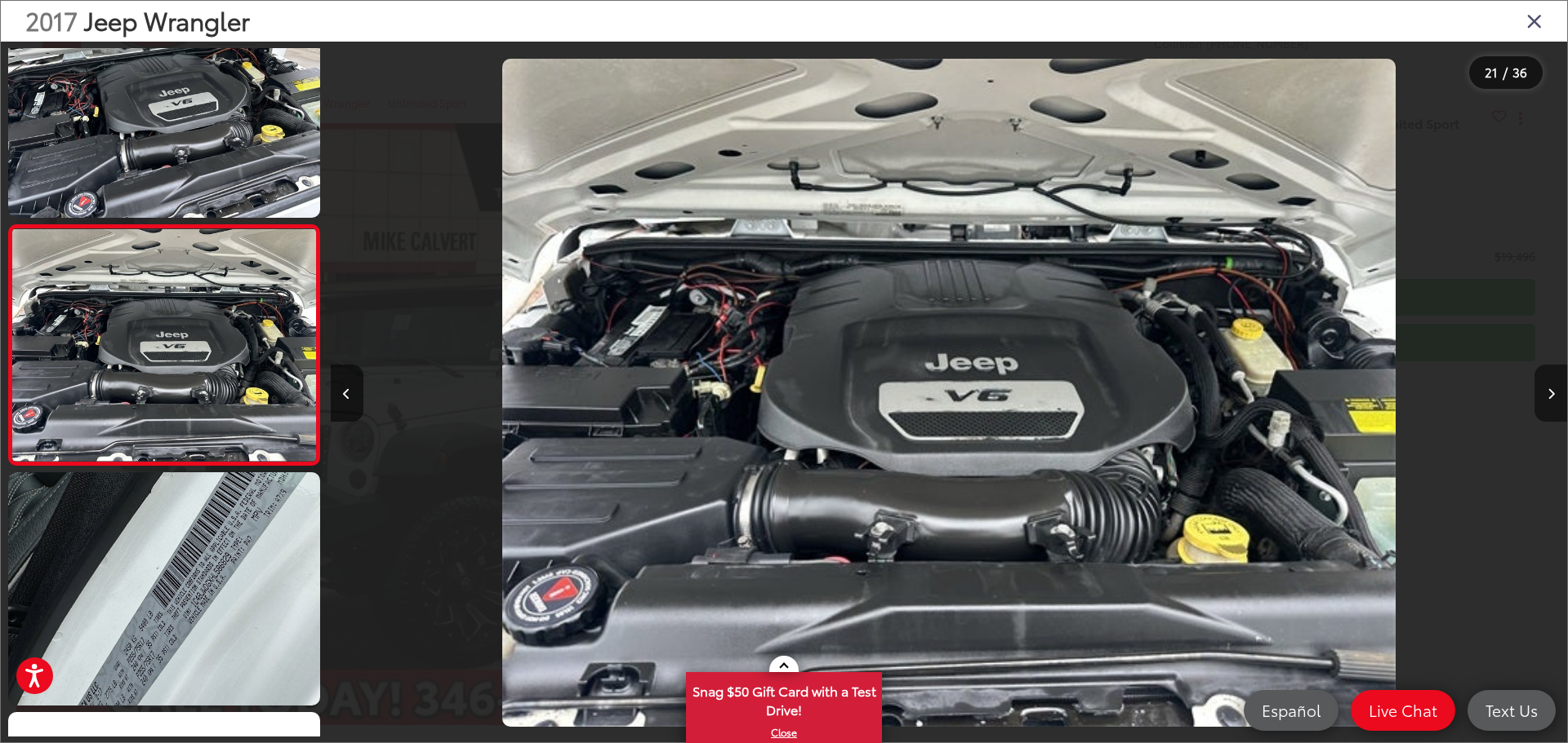
click at [1543, 381] on button "Next image" at bounding box center [1551, 393] width 32 height 57
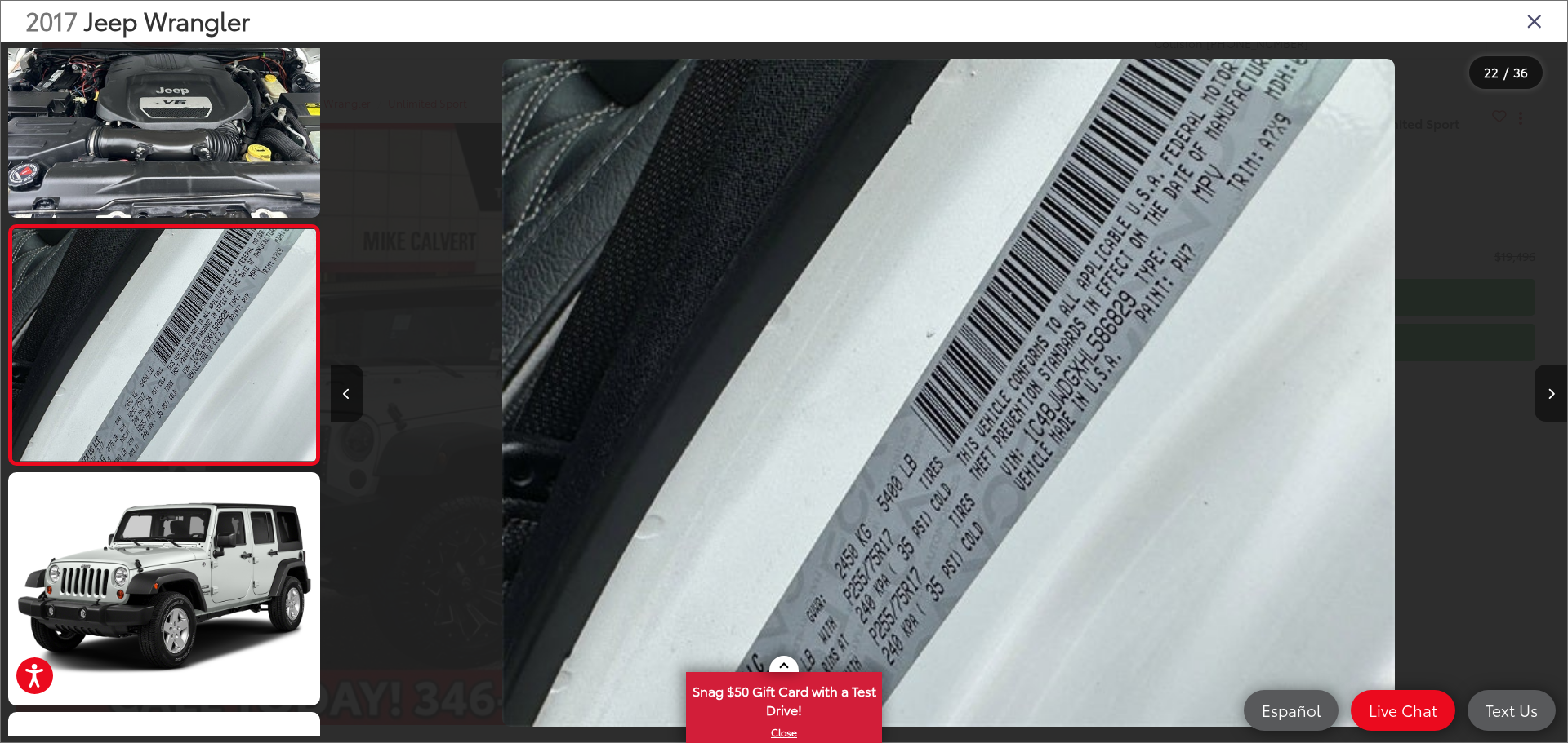
click at [1543, 381] on button "Next image" at bounding box center [1551, 393] width 32 height 57
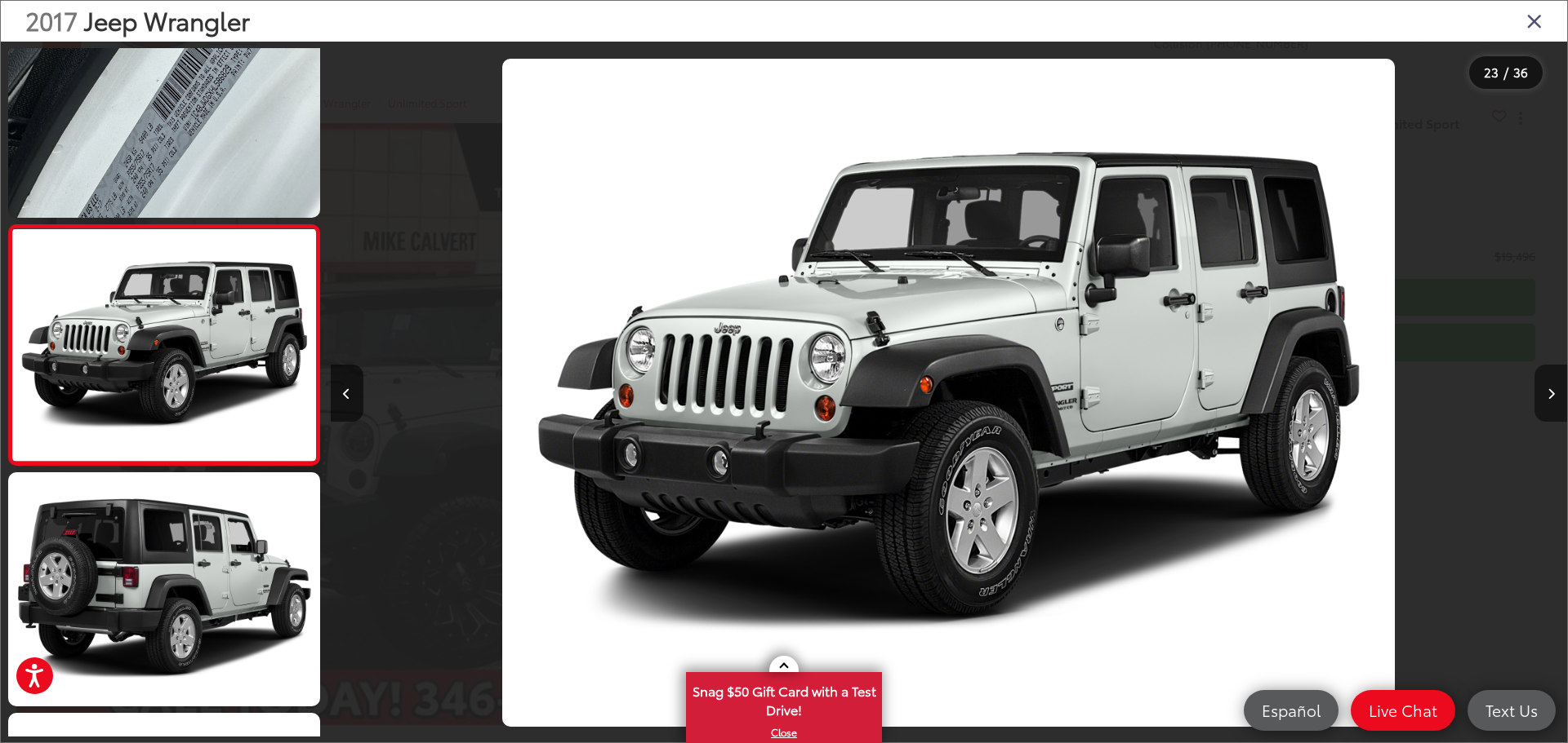
click at [1543, 381] on button "Next image" at bounding box center [1551, 393] width 32 height 57
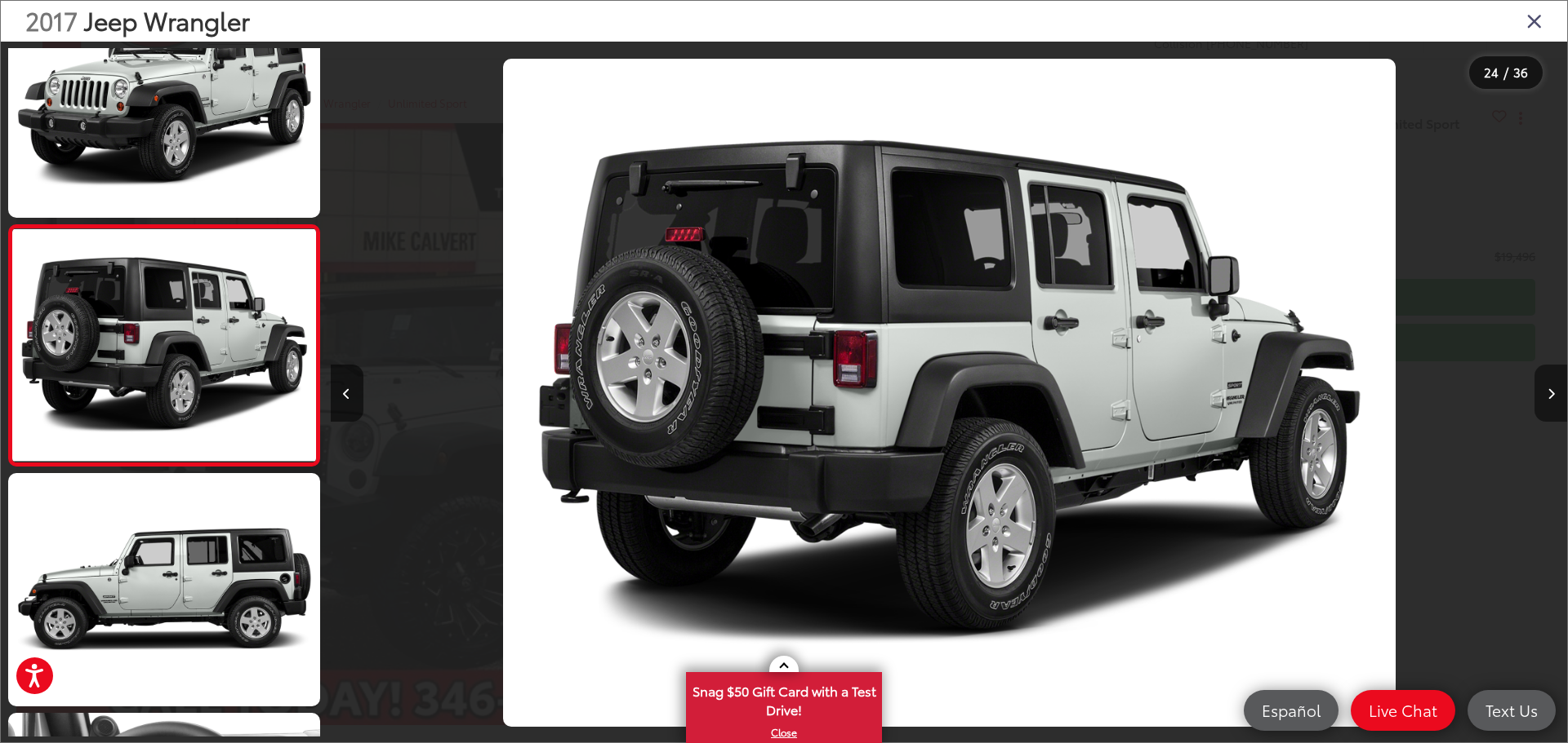
click at [1543, 381] on button "Next image" at bounding box center [1551, 393] width 32 height 57
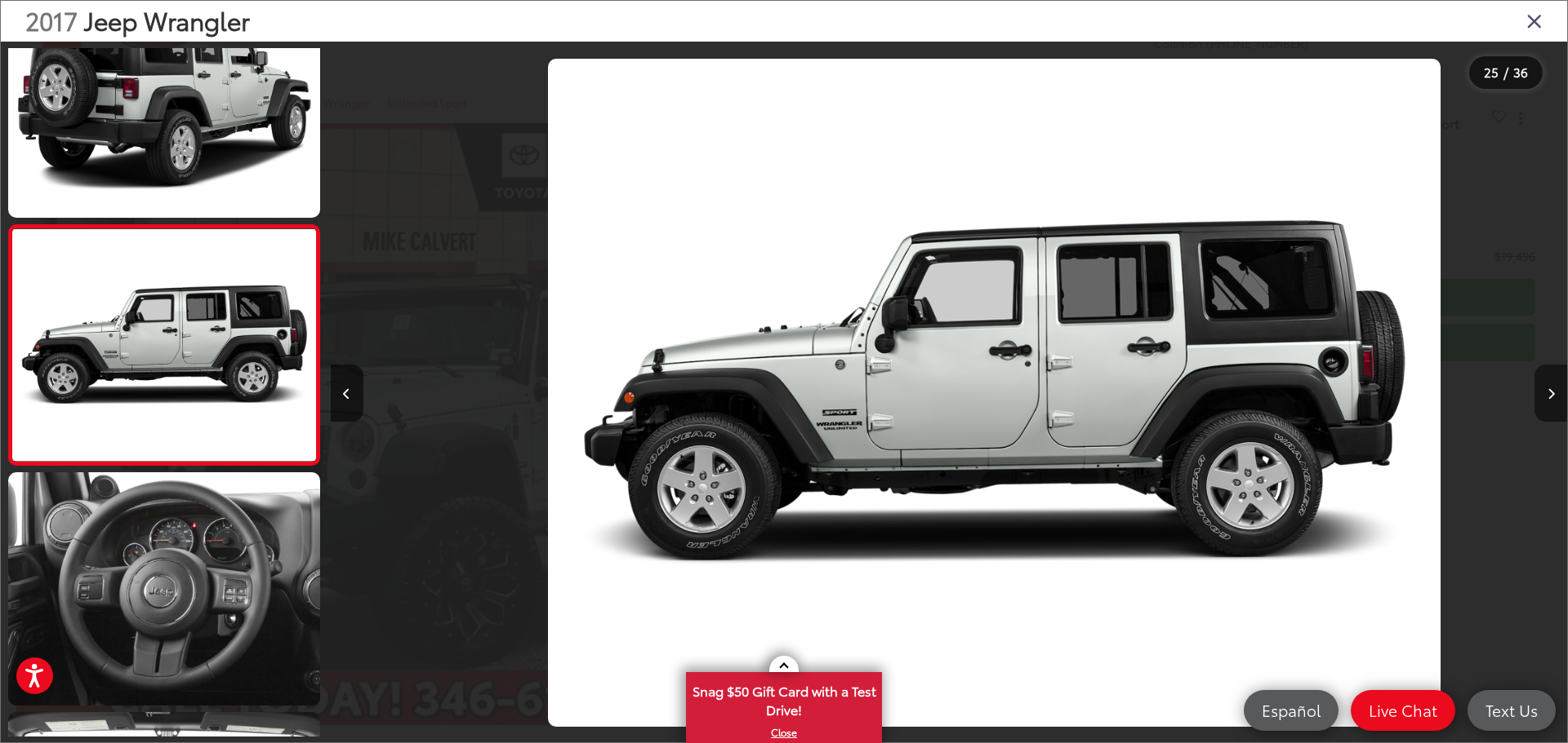
click at [1543, 381] on button "Next image" at bounding box center [1551, 393] width 32 height 57
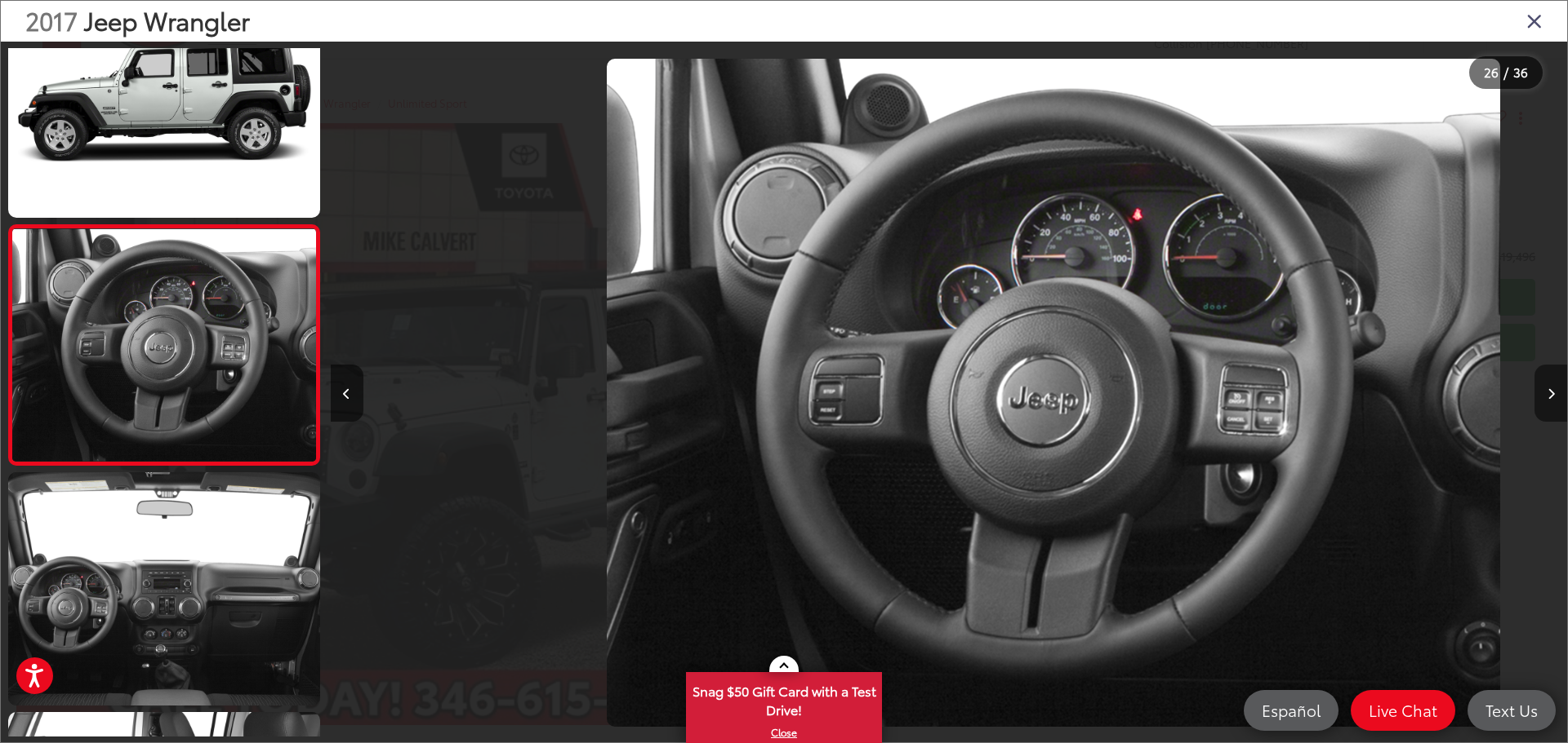
click at [1543, 381] on button "Next image" at bounding box center [1551, 393] width 32 height 57
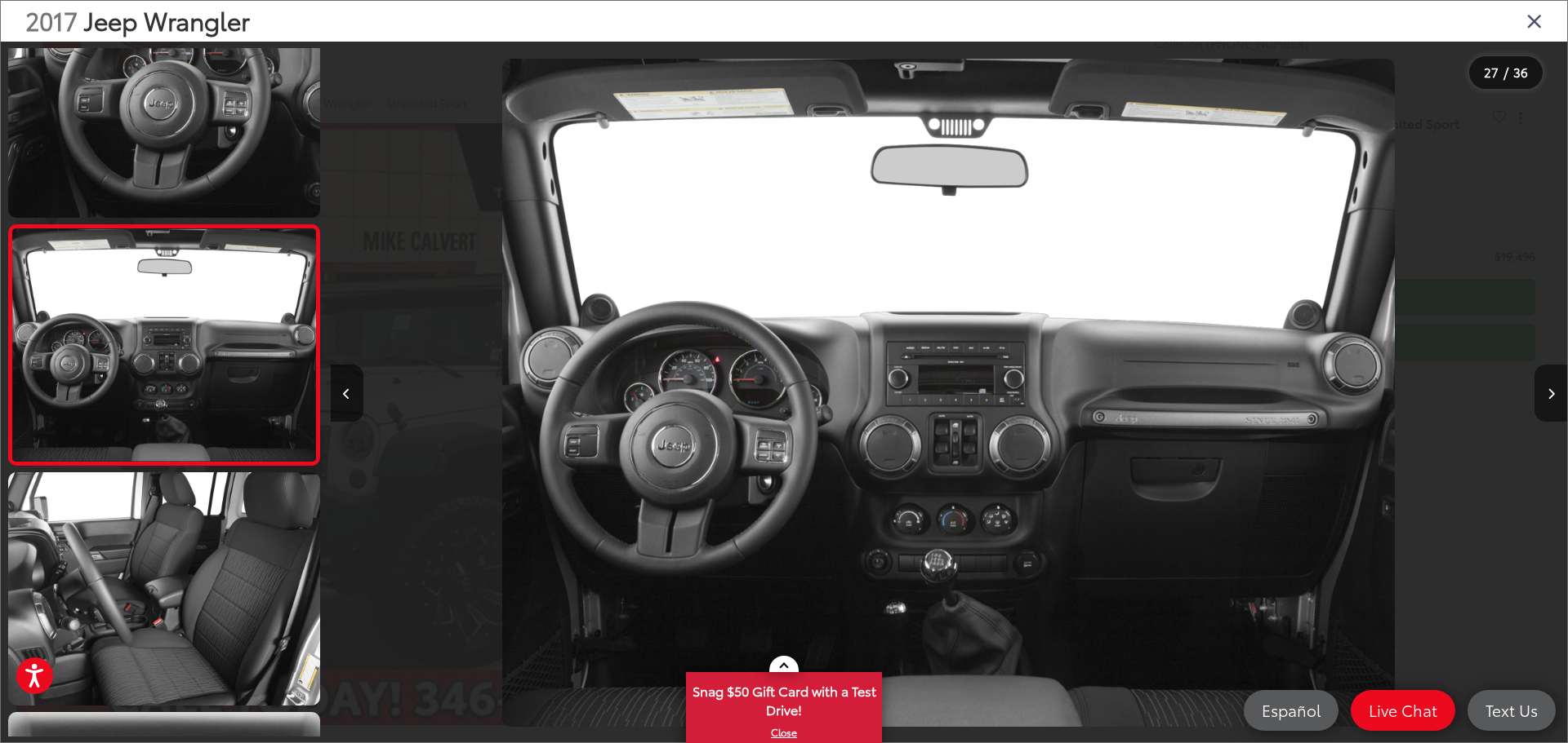
click at [1543, 381] on button "Next image" at bounding box center [1551, 393] width 32 height 57
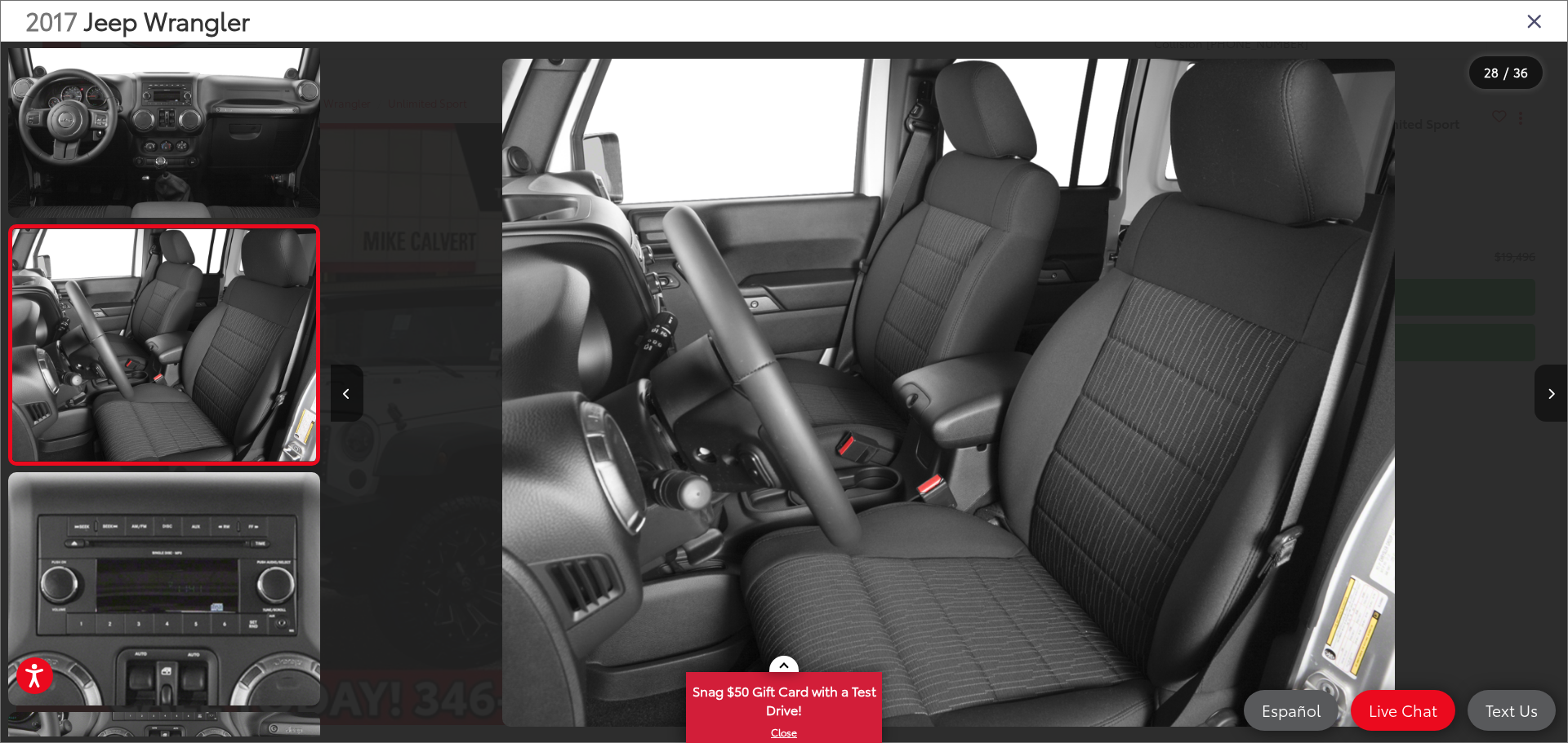
click at [1543, 381] on button "Next image" at bounding box center [1551, 393] width 32 height 57
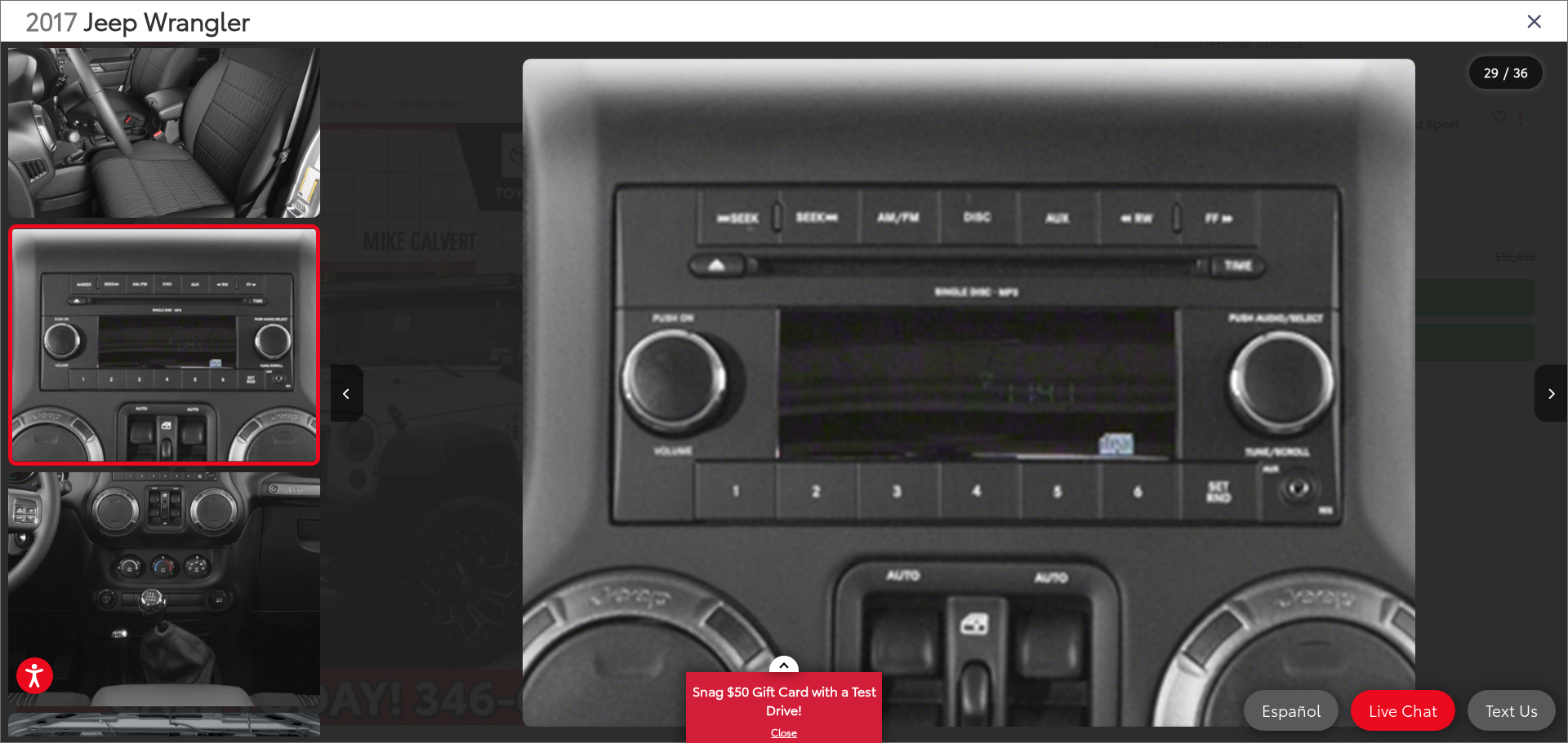
click at [1543, 381] on button "Next image" at bounding box center [1551, 393] width 32 height 57
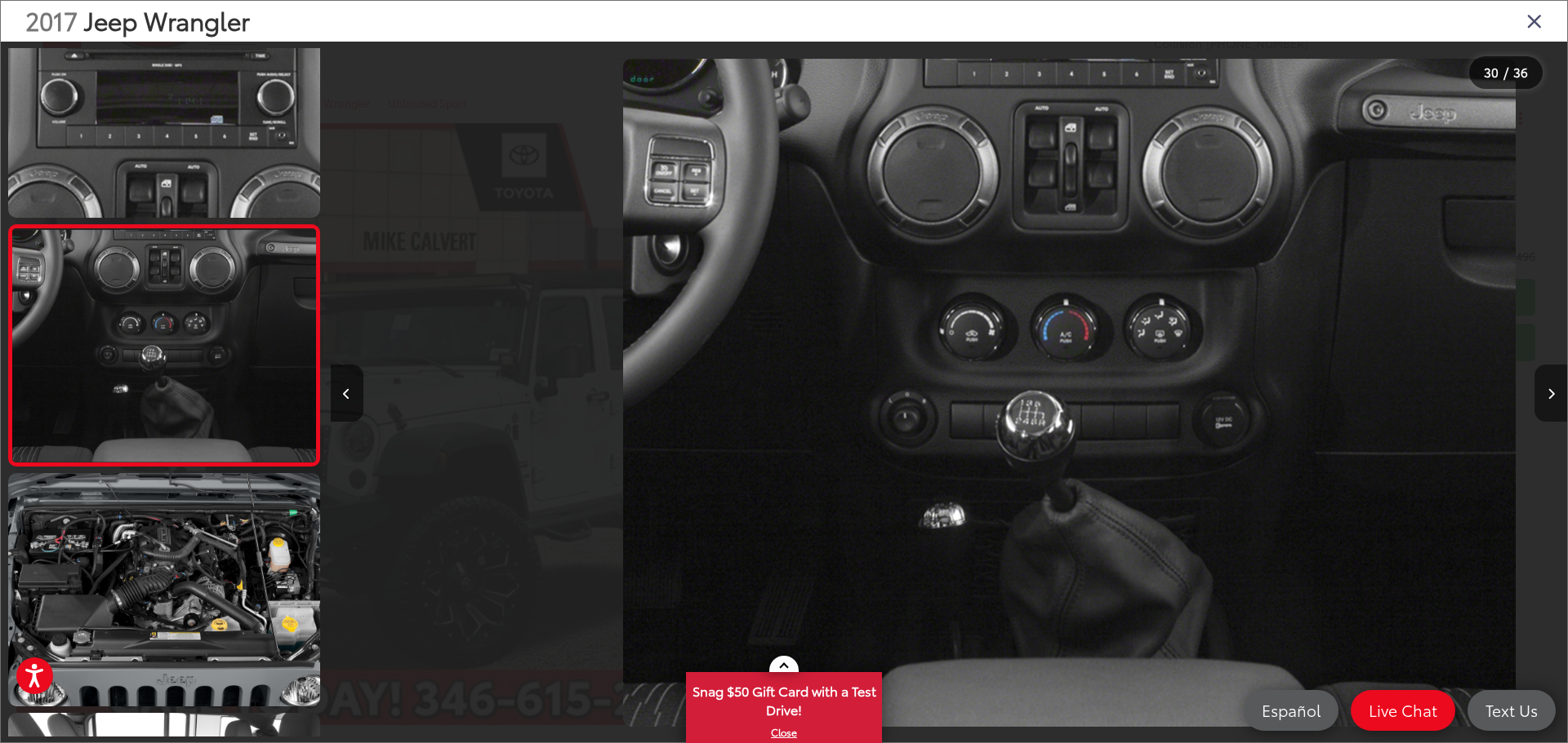
click at [1543, 381] on button "Next image" at bounding box center [1551, 393] width 32 height 57
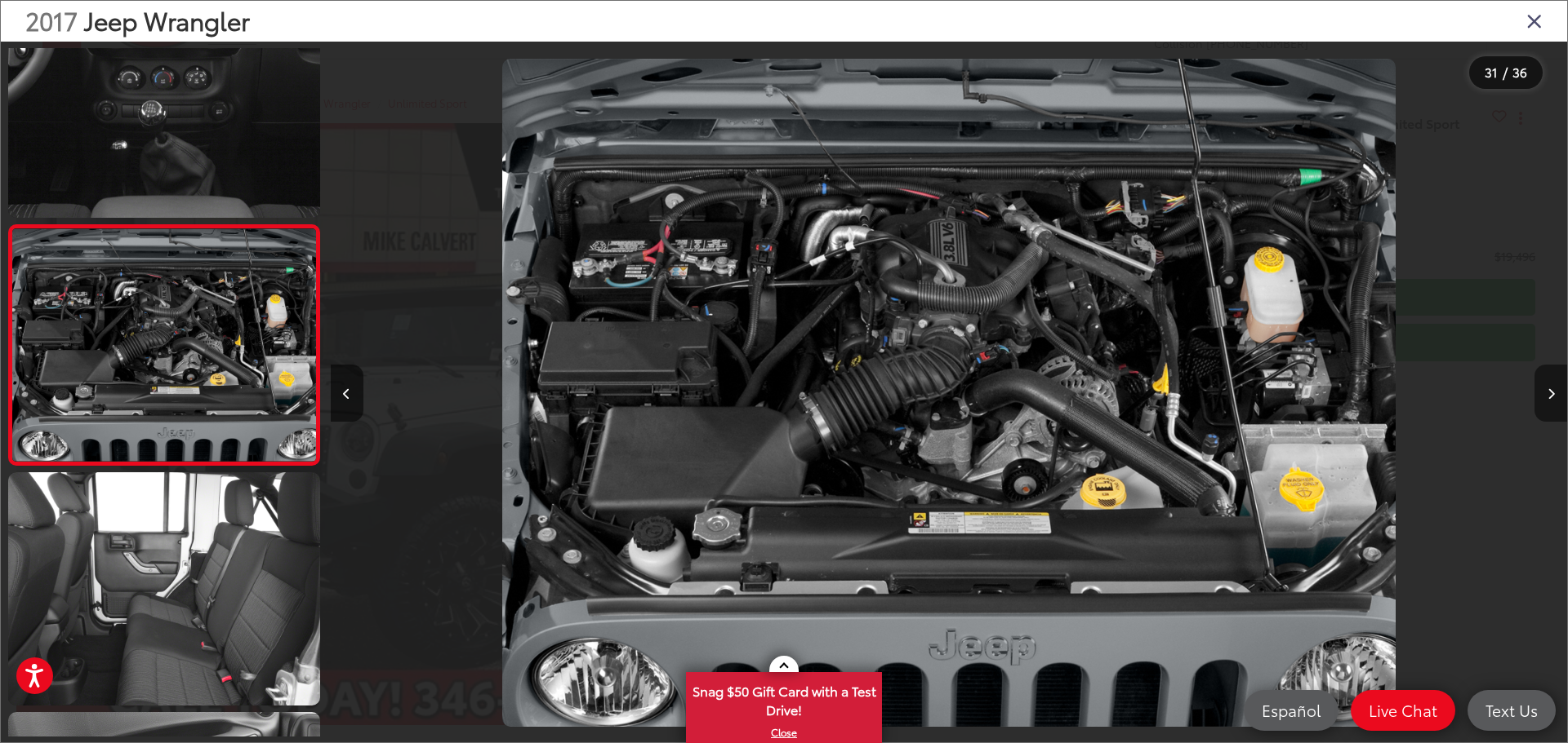
click at [1543, 381] on button "Next image" at bounding box center [1551, 393] width 32 height 57
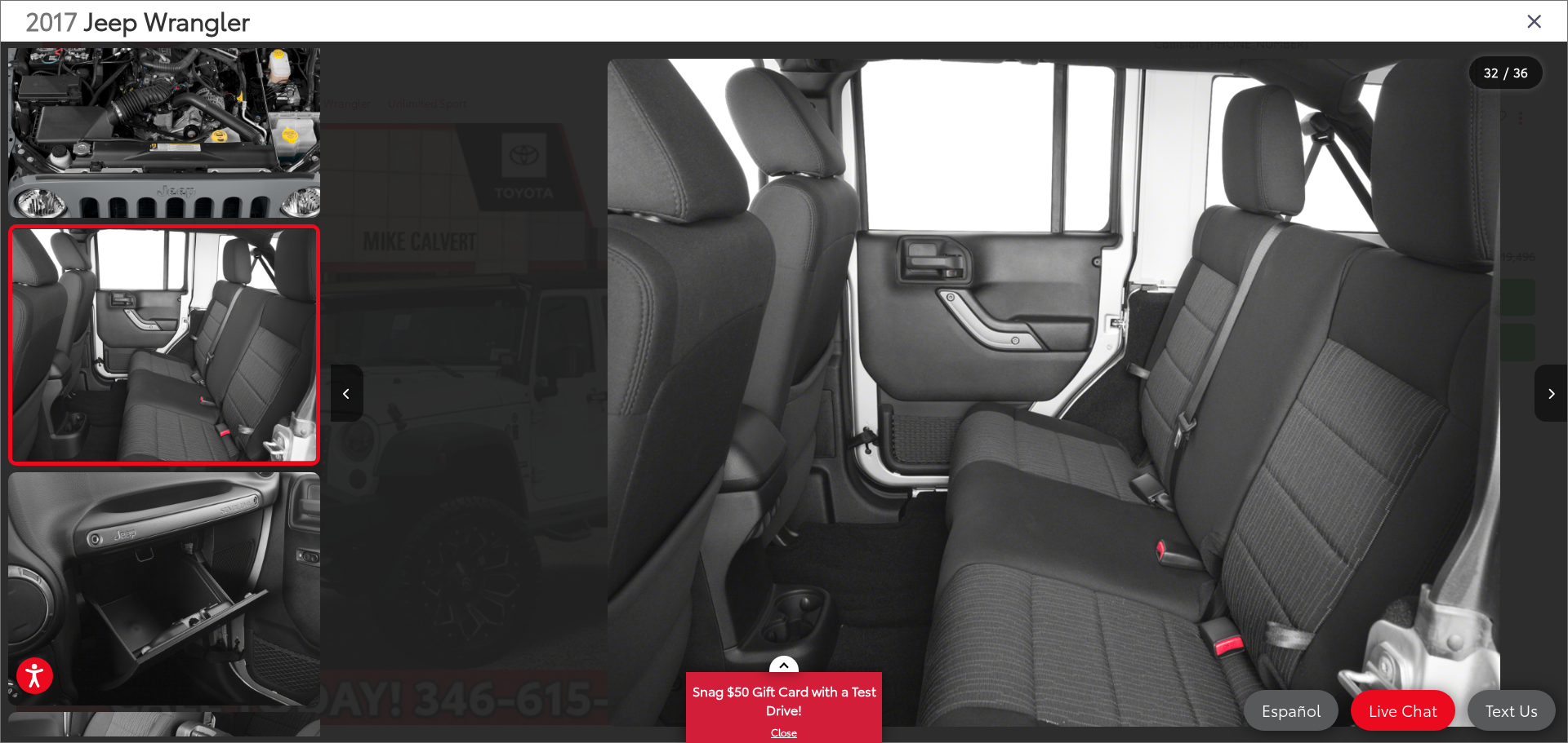
click at [1543, 381] on button "Next image" at bounding box center [1551, 393] width 32 height 57
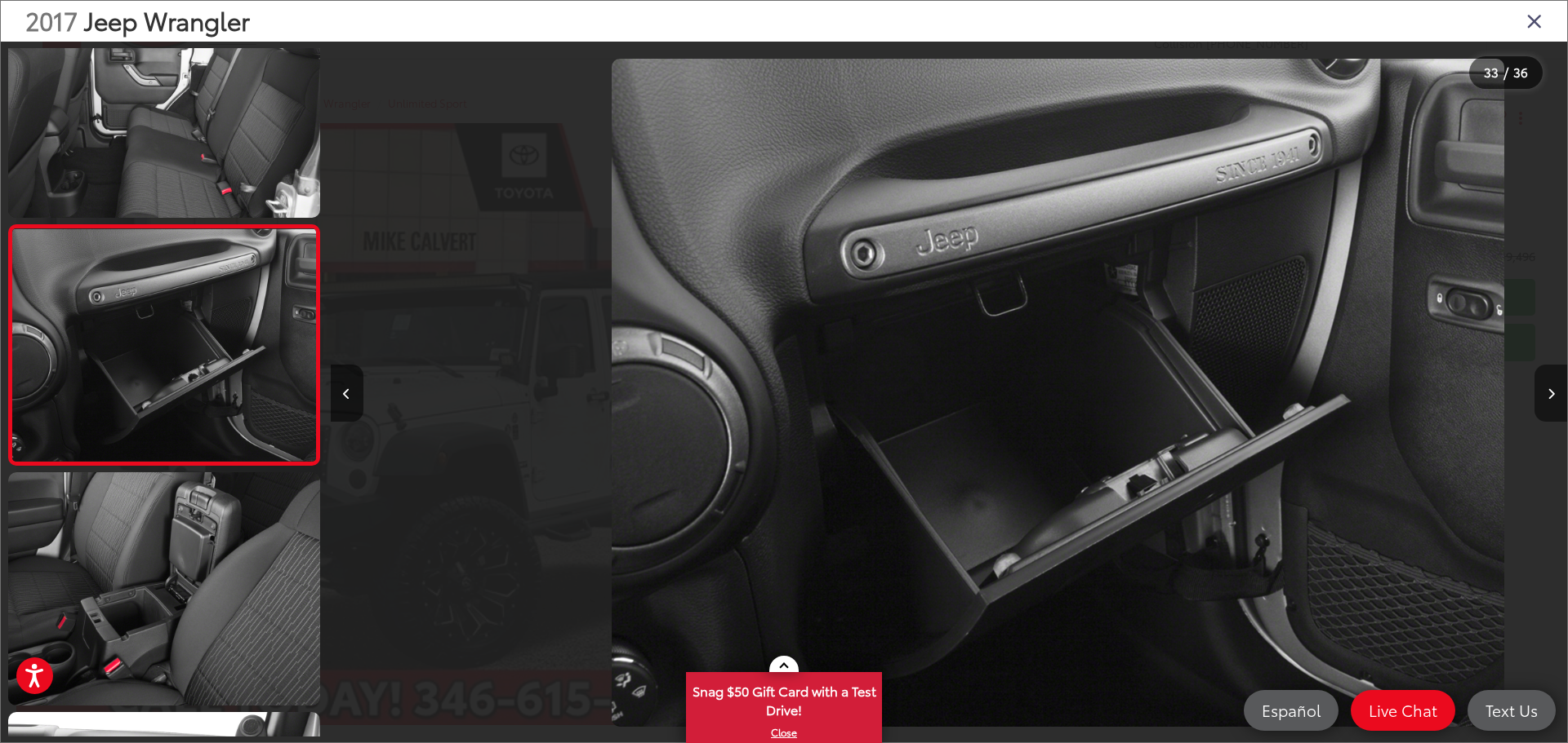
click at [1543, 381] on button "Next image" at bounding box center [1551, 393] width 32 height 57
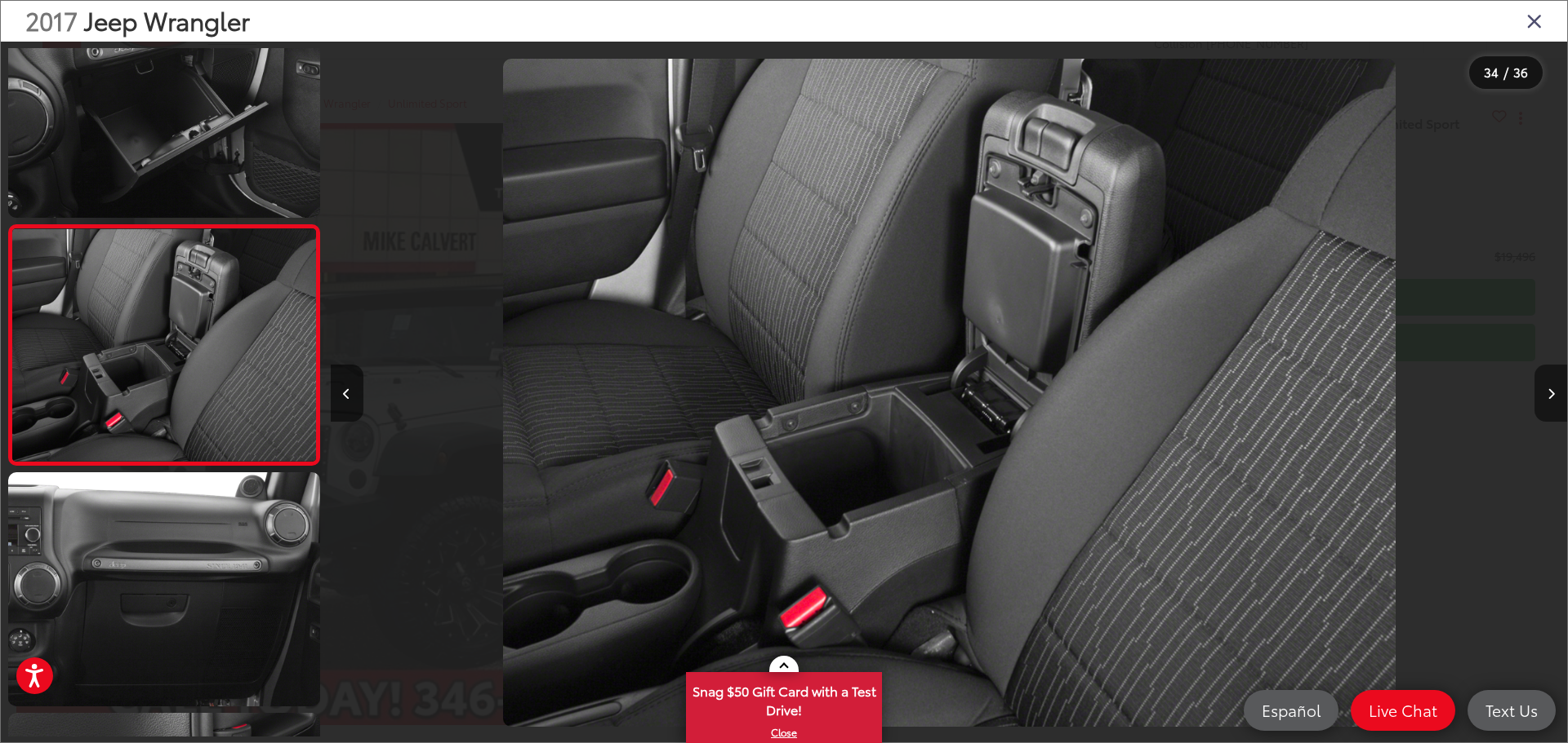
click at [1543, 381] on button "Next image" at bounding box center [1551, 393] width 32 height 57
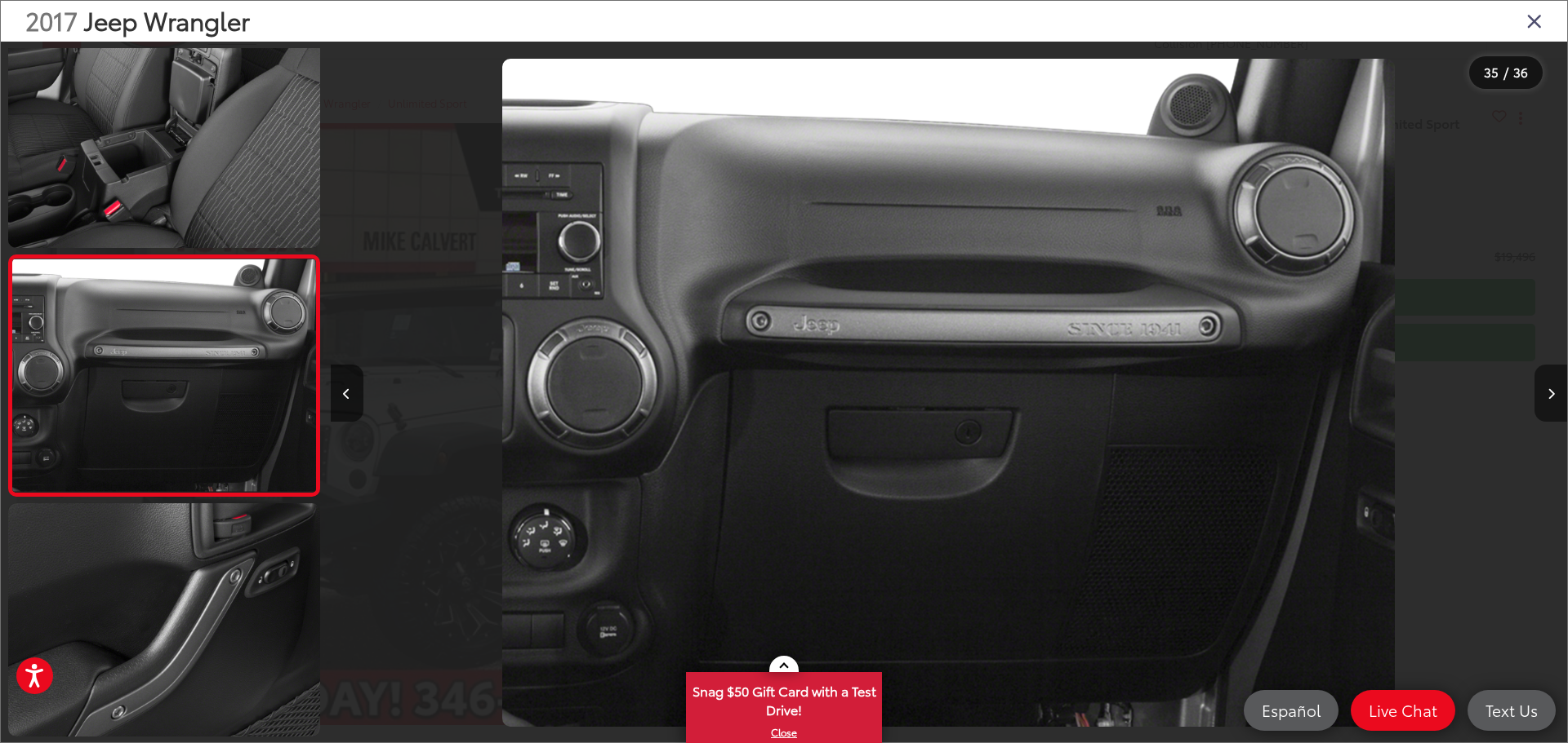
click at [1543, 381] on button "Next image" at bounding box center [1551, 393] width 32 height 57
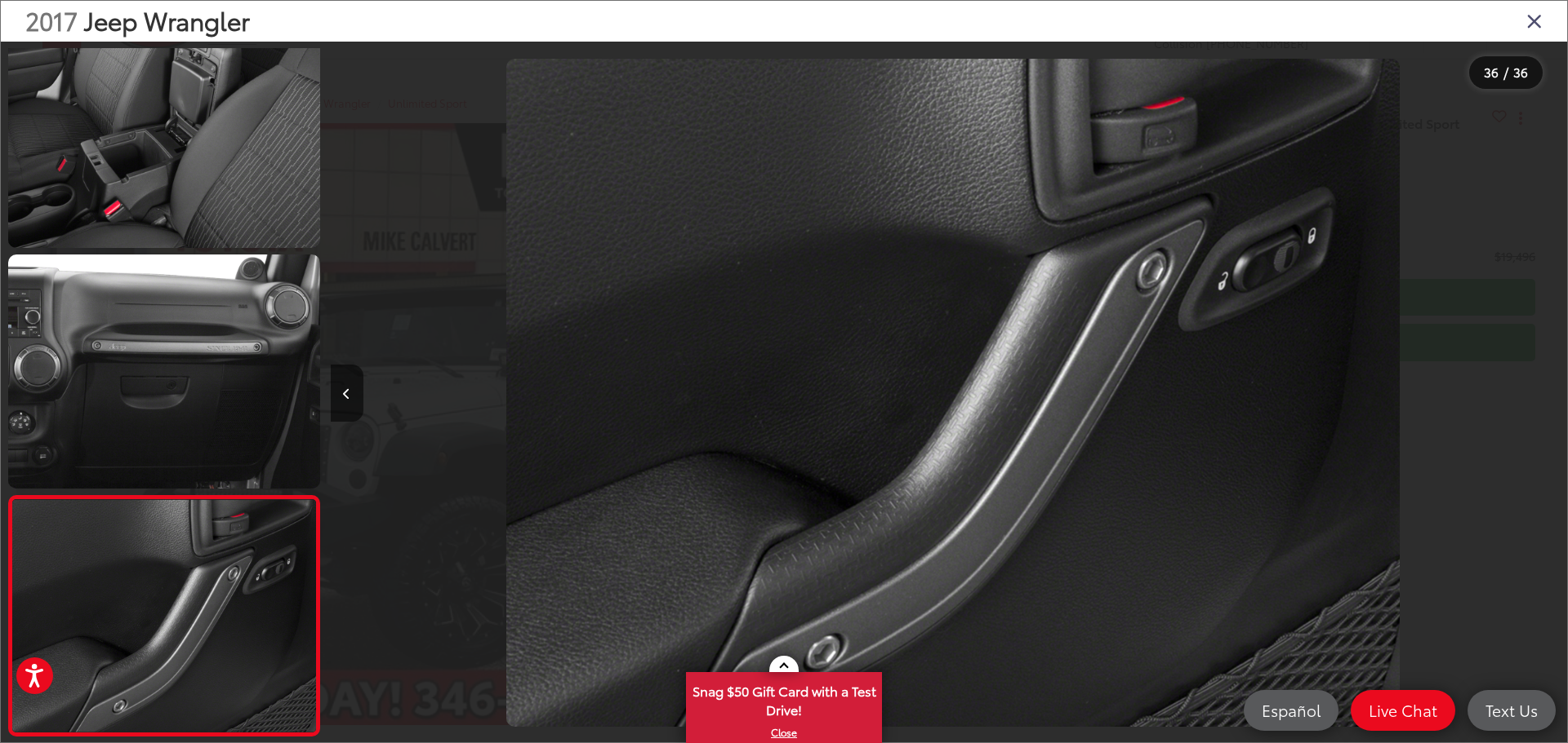
click at [1543, 381] on div at bounding box center [1412, 393] width 309 height 703
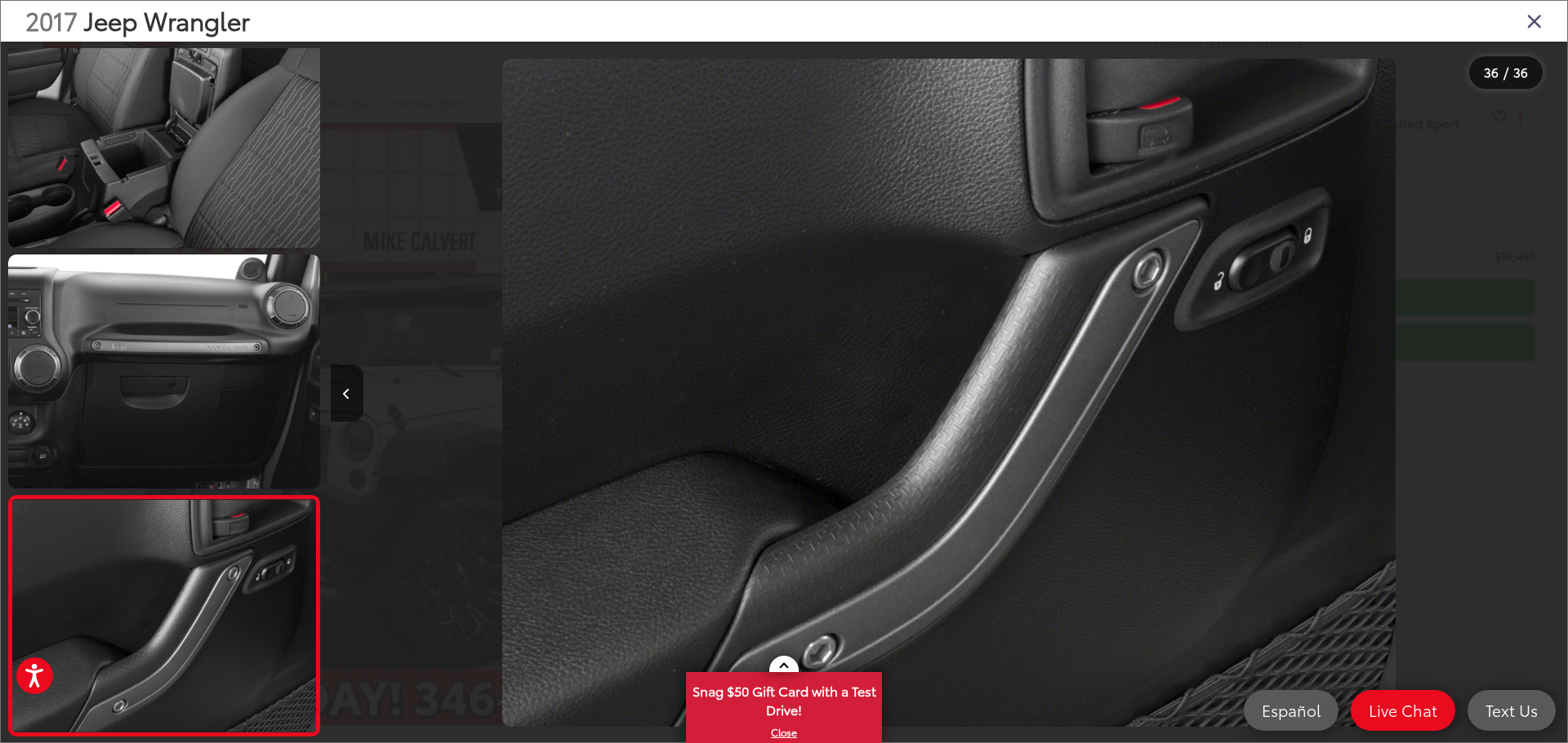
click at [1524, 17] on div "2017 Jeep Wrangler" at bounding box center [784, 21] width 1566 height 41
click at [1532, 15] on icon "Close gallery" at bounding box center [1534, 20] width 16 height 21
